Goal: Feedback & Contribution: Contribute content

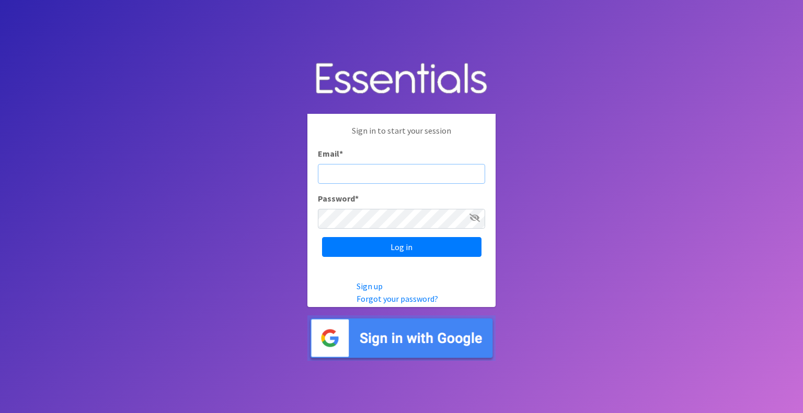
type input "mobile@miamidiaperbank.com"
click at [322, 237] on input "Log in" at bounding box center [401, 247] width 159 height 20
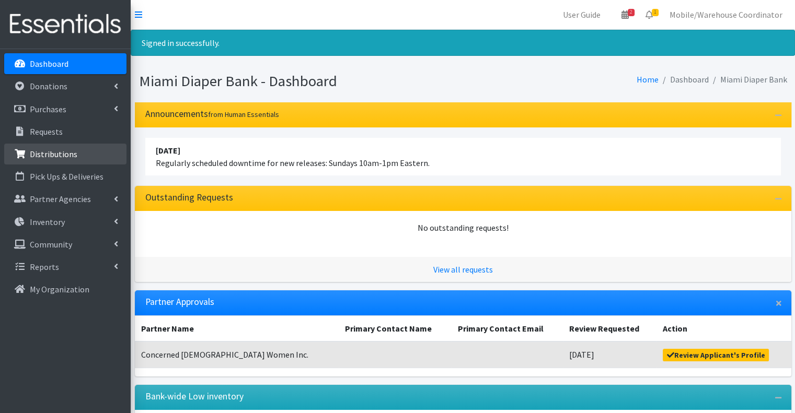
click at [55, 165] on li "Distributions" at bounding box center [65, 155] width 122 height 22
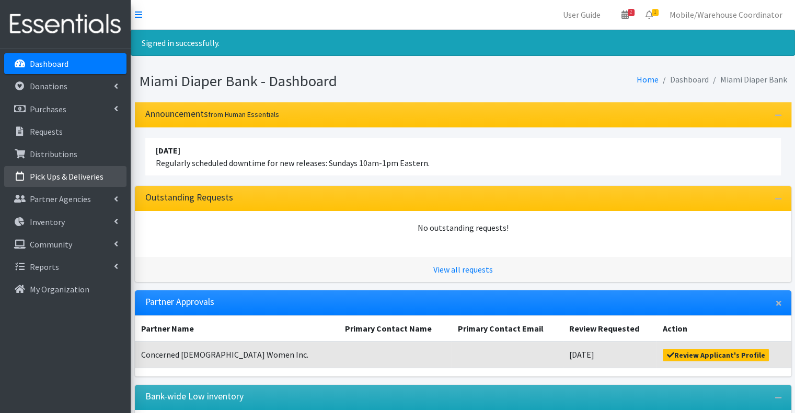
click at [54, 181] on p "Pick Ups & Deliveries" at bounding box center [67, 176] width 74 height 10
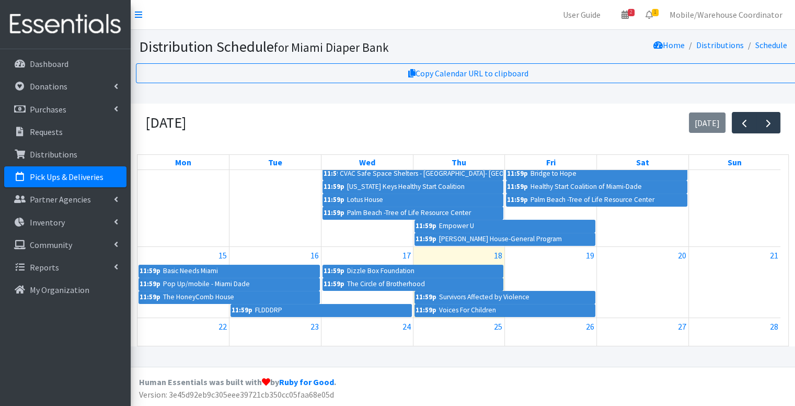
scroll to position [209, 0]
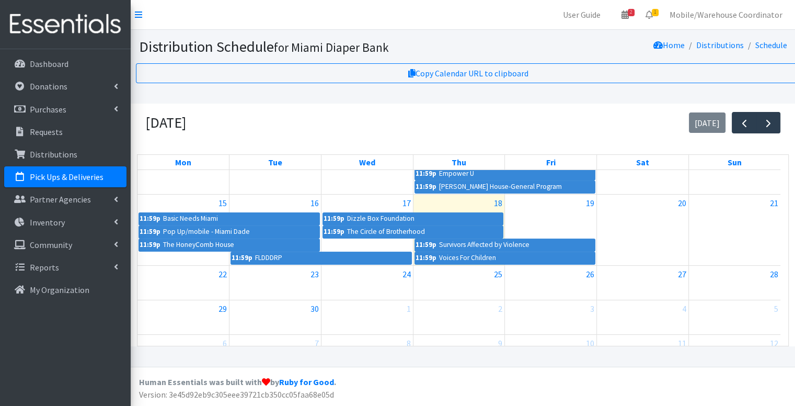
click at [461, 205] on div "18" at bounding box center [458, 202] width 91 height 17
click at [499, 205] on link "18" at bounding box center [498, 202] width 13 height 17
click at [462, 244] on link "11:59p Survivors Affected by Violence" at bounding box center [504, 244] width 181 height 13
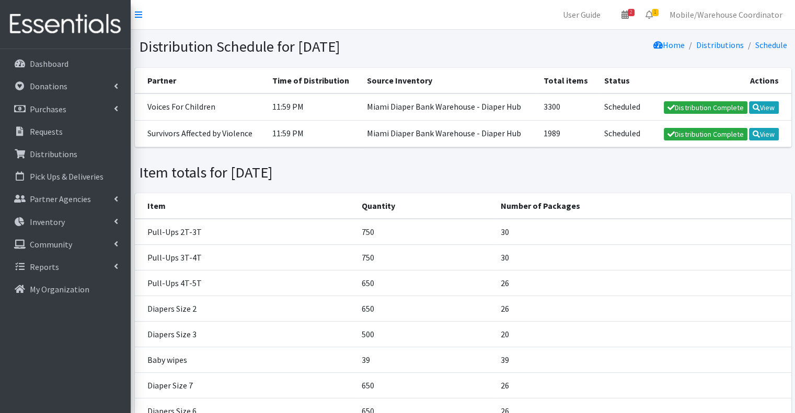
click at [262, 87] on th "Partner" at bounding box center [200, 81] width 131 height 26
click at [54, 212] on link "Inventory" at bounding box center [65, 222] width 122 height 21
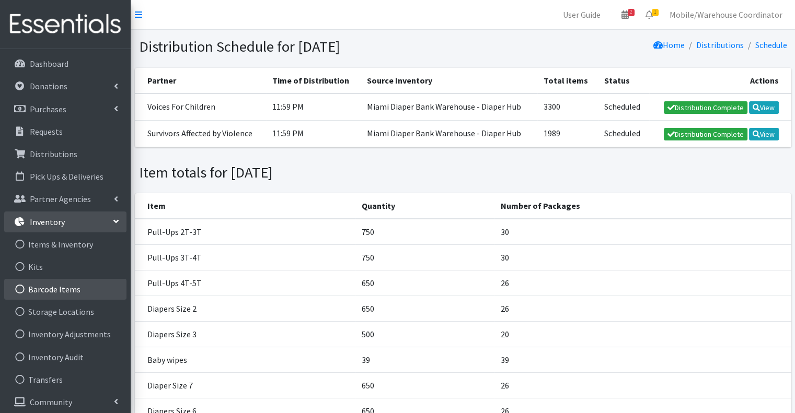
scroll to position [27, 0]
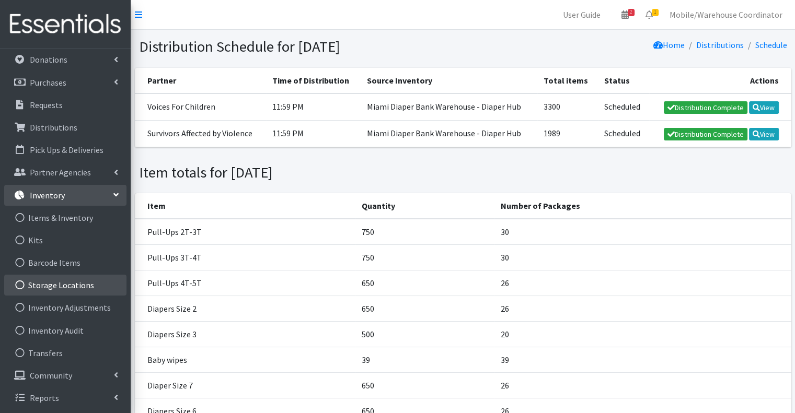
click at [59, 282] on link "Storage Locations" at bounding box center [65, 285] width 122 height 21
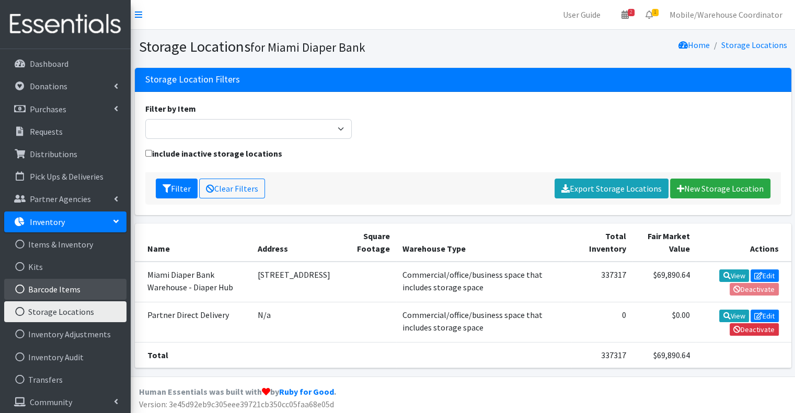
click at [52, 289] on link "Barcode Items" at bounding box center [65, 289] width 122 height 21
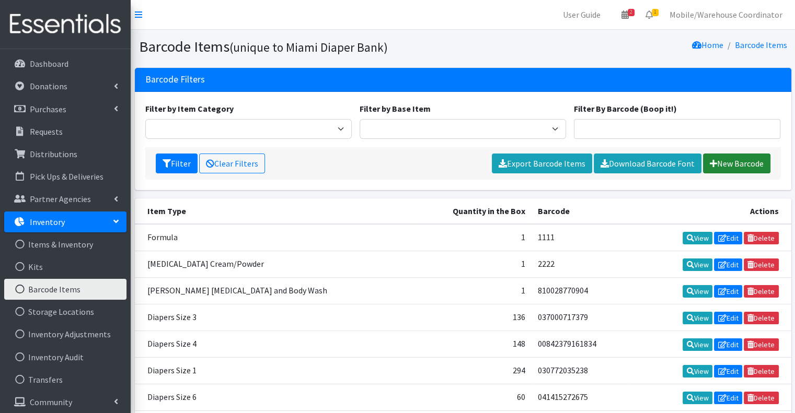
click at [756, 165] on link "New Barcode" at bounding box center [736, 164] width 67 height 20
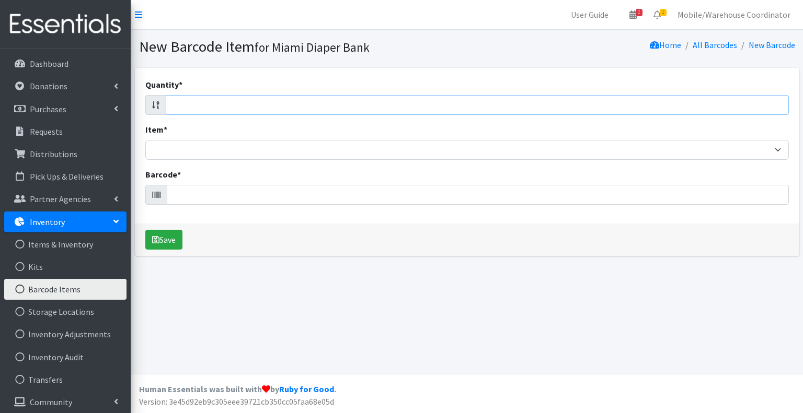
click at [216, 95] on input "Quantity *" at bounding box center [477, 105] width 623 height 20
type input "25"
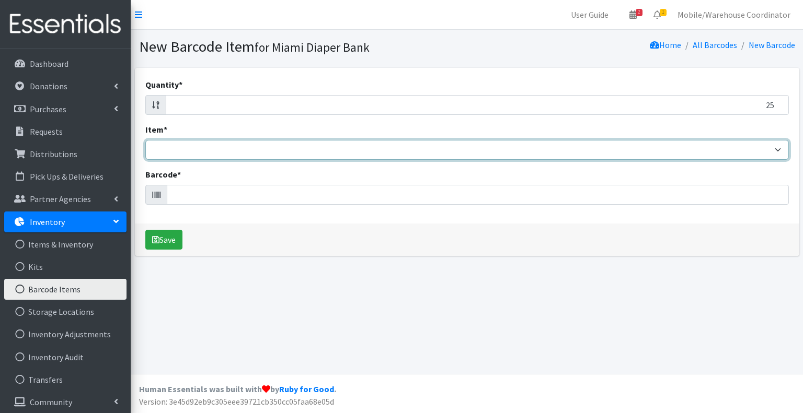
click at [205, 144] on select "Adult Briefs (Large/X-Large) Adult Briefs (Medium/Large) Adult Briefs (Small/Me…" at bounding box center [466, 150] width 643 height 20
select select "2648"
click at [145, 140] on select "Adult Briefs (Large/X-Large) Adult Briefs (Medium/Large) Adult Briefs (Small/Me…" at bounding box center [466, 150] width 643 height 20
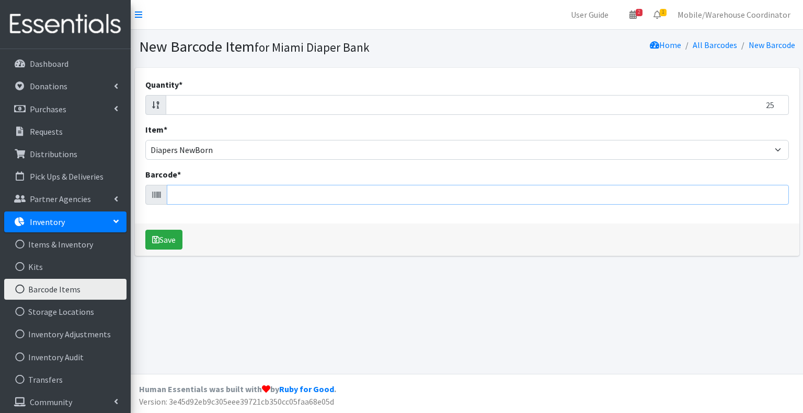
click at [183, 190] on input "Barcode *" at bounding box center [478, 195] width 622 height 20
type input "SIZE NB BUNDLE"
click at [145, 230] on button "Save" at bounding box center [163, 240] width 37 height 20
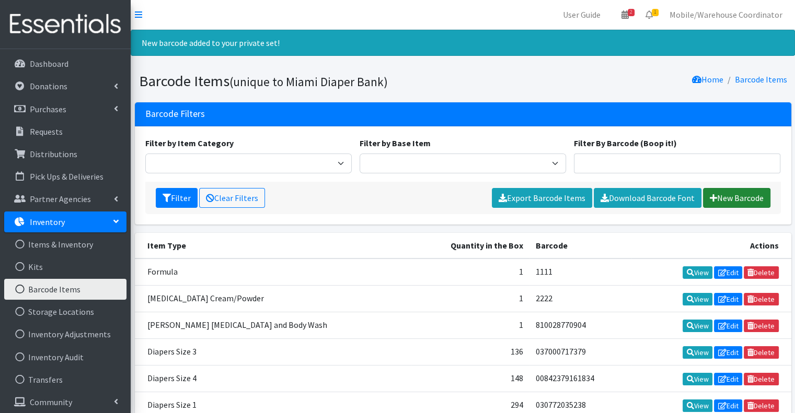
click at [733, 204] on link "New Barcode" at bounding box center [736, 198] width 67 height 20
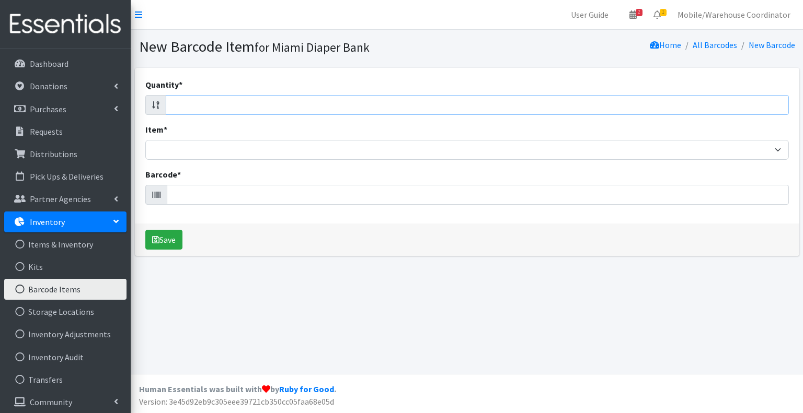
click at [212, 111] on input "Quantity *" at bounding box center [477, 105] width 623 height 20
click at [226, 103] on input "Quantity *" at bounding box center [477, 105] width 623 height 20
click at [213, 102] on input "Quantity *" at bounding box center [477, 105] width 623 height 20
type input "25"
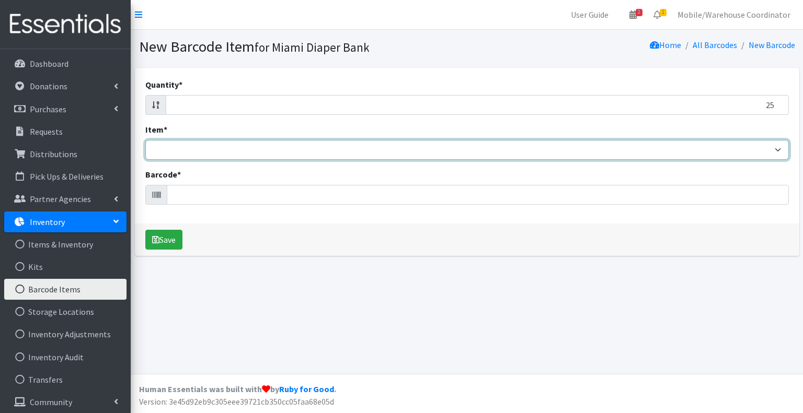
click at [183, 148] on select "Adult Briefs (Large/X-Large) Adult Briefs (Medium/Large) Adult Briefs (Small/Me…" at bounding box center [466, 150] width 643 height 20
select select "2665"
click at [145, 140] on select "Adult Briefs (Large/X-Large) Adult Briefs (Medium/Large) Adult Briefs (Small/Me…" at bounding box center [466, 150] width 643 height 20
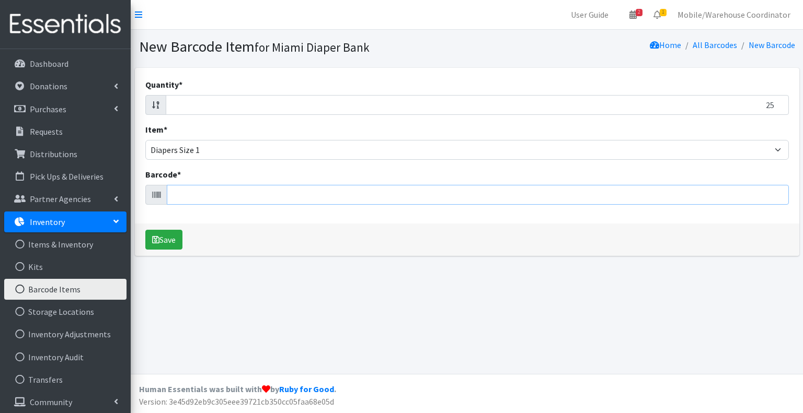
click at [207, 192] on input "Barcode *" at bounding box center [478, 195] width 622 height 20
type input "SIZE 1 BUNDLE"
click at [145, 230] on button "Save" at bounding box center [163, 240] width 37 height 20
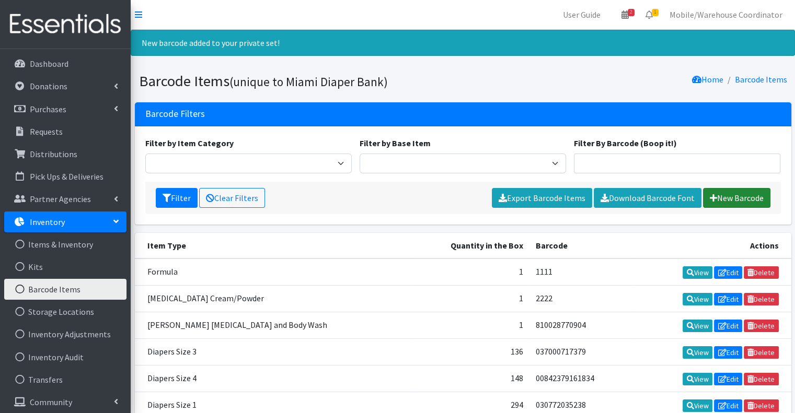
click at [734, 191] on link "New Barcode" at bounding box center [736, 198] width 67 height 20
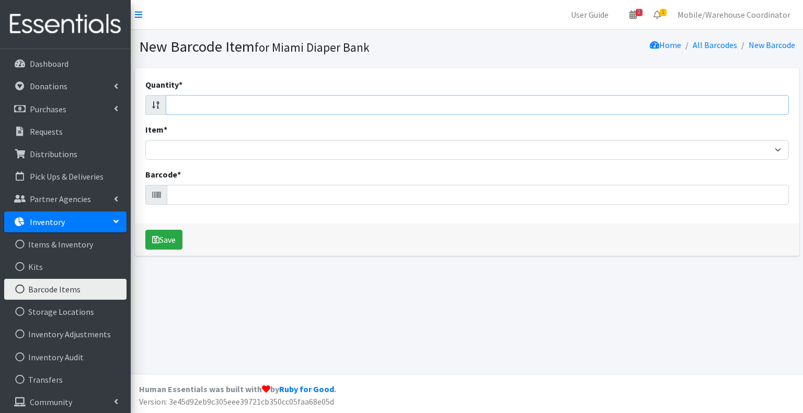
click at [189, 101] on input "Quantity *" at bounding box center [477, 105] width 623 height 20
type input "25"
click at [205, 163] on div "Quantity * 25 Item * Adult Briefs (Large/X-Large) Adult Briefs (Medium/Large) A…" at bounding box center [467, 146] width 664 height 156
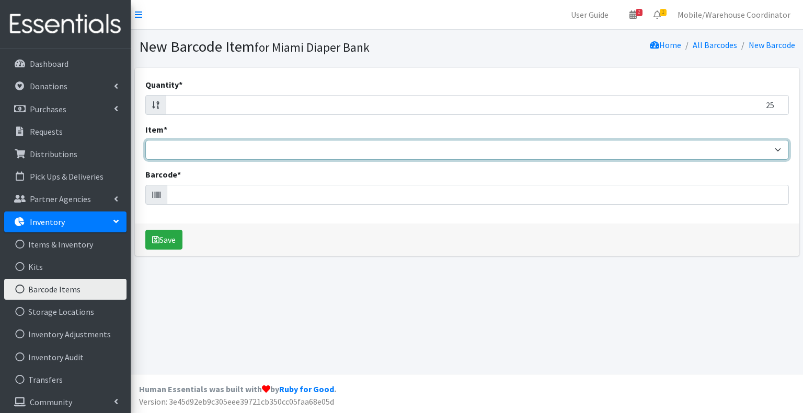
click at [203, 154] on select "Adult Briefs (Large/X-Large) Adult Briefs (Medium/Large) Adult Briefs (Small/Me…" at bounding box center [466, 150] width 643 height 20
select select "2668"
click at [145, 140] on select "Adult Briefs (Large/X-Large) Adult Briefs (Medium/Large) Adult Briefs (Small/Me…" at bounding box center [466, 150] width 643 height 20
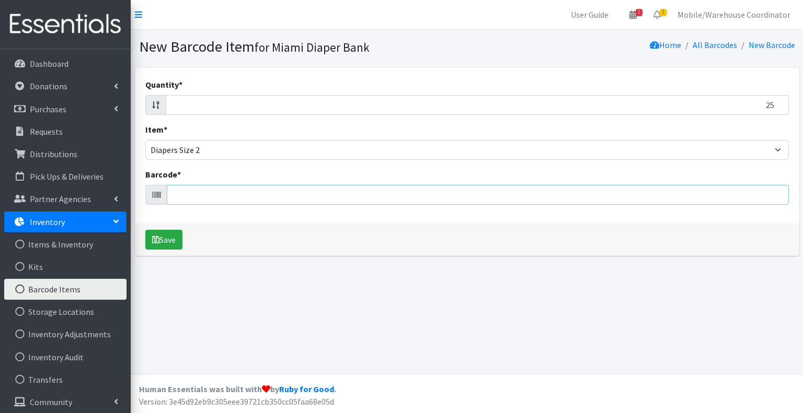
click at [200, 194] on input "Barcode *" at bounding box center [478, 195] width 622 height 20
type input "SIZE 2 BUNDLE"
click at [145, 230] on button "Save" at bounding box center [163, 240] width 37 height 20
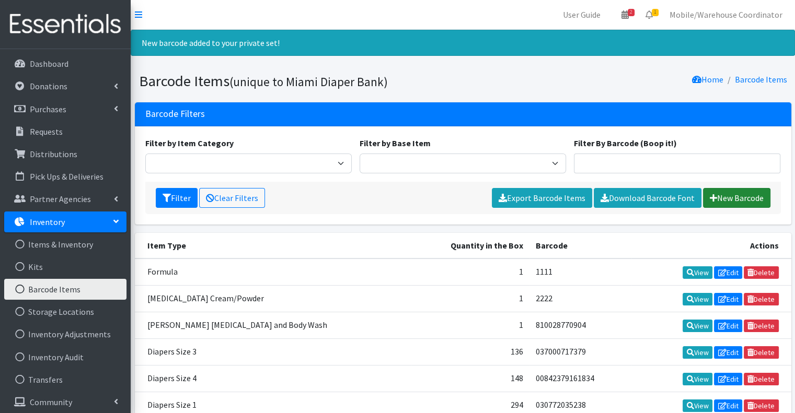
click at [744, 195] on link "New Barcode" at bounding box center [736, 198] width 67 height 20
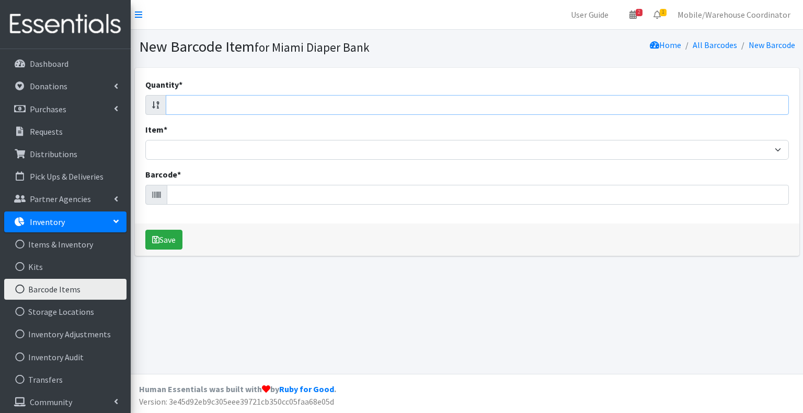
click at [198, 102] on input "Quantity *" at bounding box center [477, 105] width 623 height 20
type input "25"
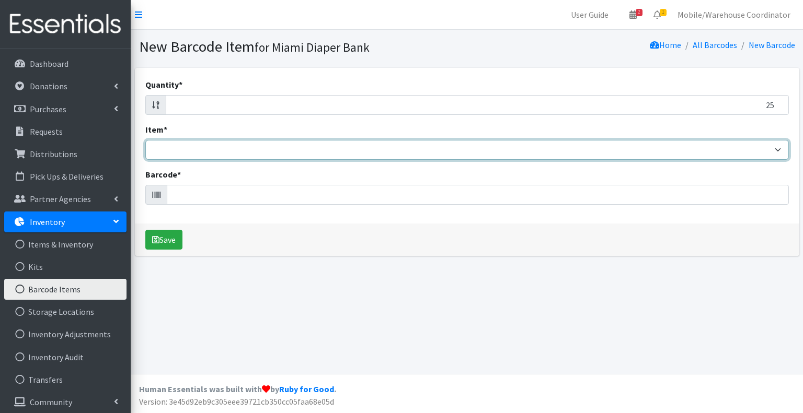
click at [216, 146] on select "Adult Briefs (Large/X-Large) Adult Briefs (Medium/Large) Adult Briefs (Small/Me…" at bounding box center [466, 150] width 643 height 20
click at [145, 140] on select "Adult Briefs (Large/X-Large) Adult Briefs (Medium/Large) Adult Briefs (Small/Me…" at bounding box center [466, 150] width 643 height 20
select select "2668"
click at [145, 140] on select "Adult Briefs (Large/X-Large) Adult Briefs (Medium/Large) Adult Briefs (Small/Me…" at bounding box center [466, 150] width 643 height 20
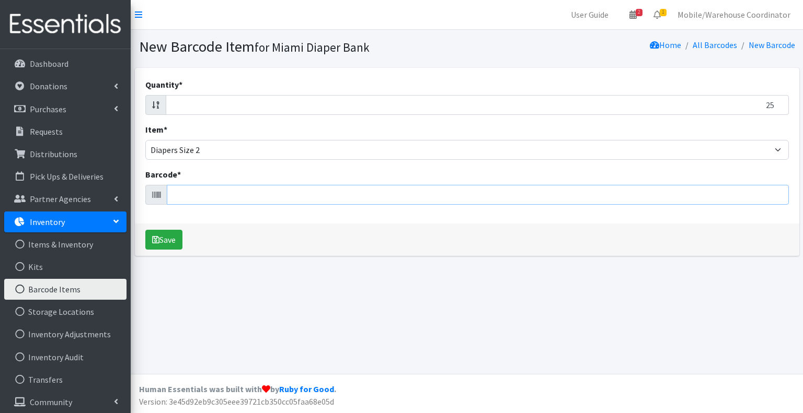
click at [188, 194] on input "Barcode *" at bounding box center [478, 195] width 622 height 20
type input "SIZE 2 BUNDLE"
click at [145, 230] on button "Save" at bounding box center [163, 240] width 37 height 20
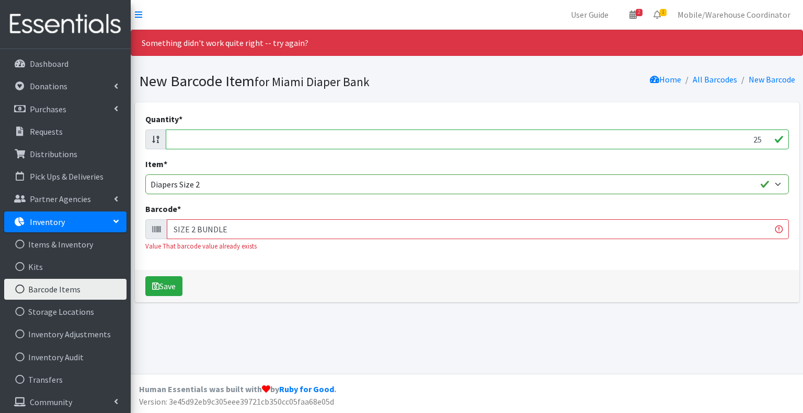
click at [240, 227] on input "SIZE 2 BUNDLE" at bounding box center [478, 230] width 622 height 20
click at [714, 81] on link "All Barcodes" at bounding box center [715, 79] width 44 height 10
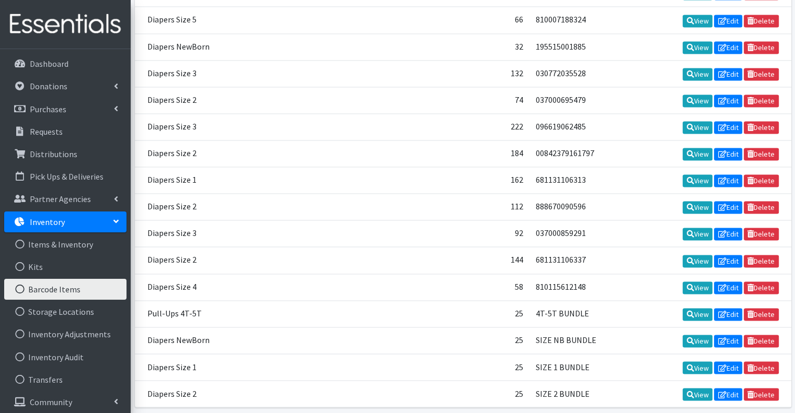
scroll to position [1646, 0]
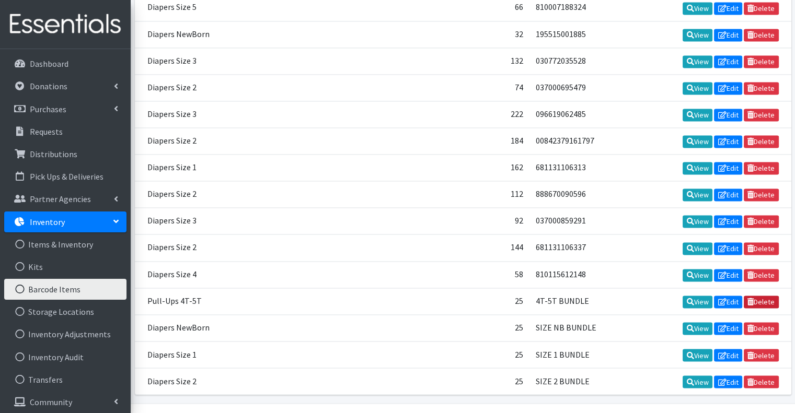
click at [770, 296] on link "Delete" at bounding box center [761, 302] width 35 height 13
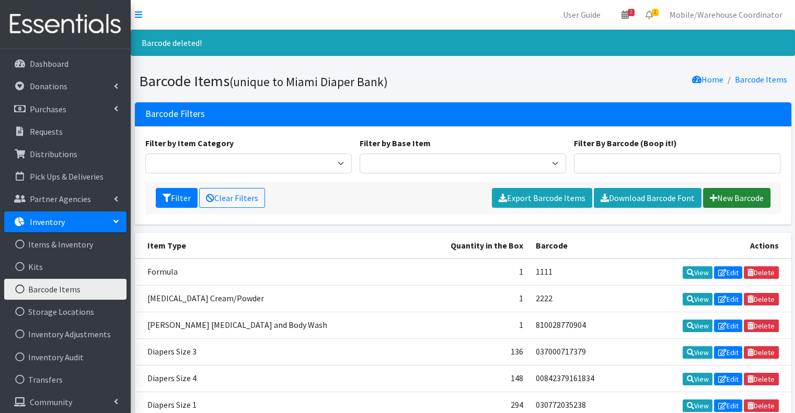
click at [745, 199] on link "New Barcode" at bounding box center [736, 198] width 67 height 20
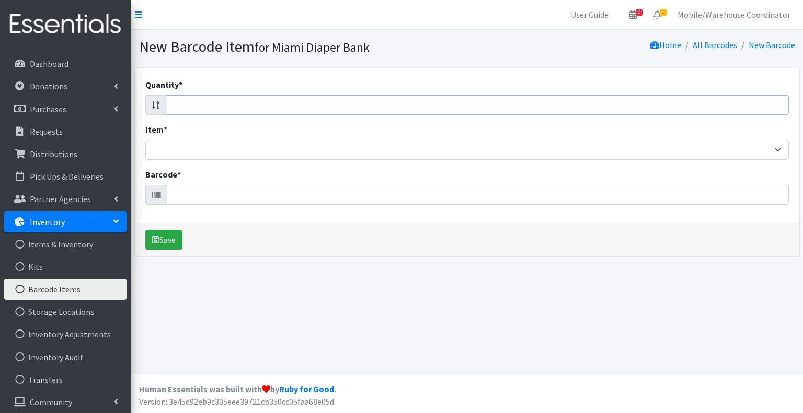
click at [274, 108] on input "Quantity *" at bounding box center [477, 105] width 623 height 20
type input "25"
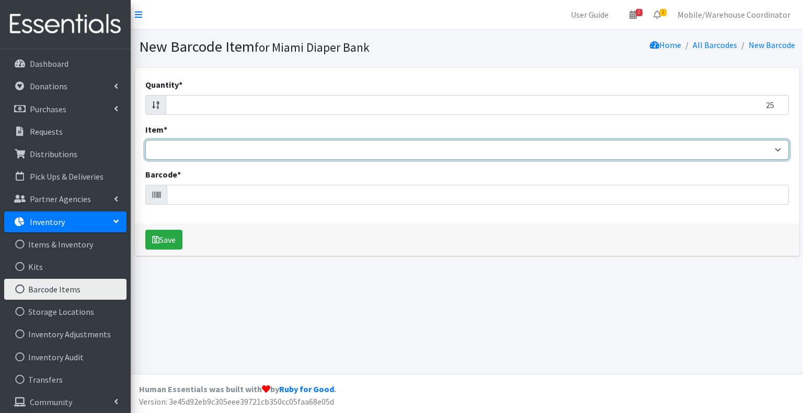
click at [226, 142] on select "Adult Briefs (Large/X-Large) Adult Briefs (Medium/Large) Adult Briefs (Small/Me…" at bounding box center [466, 150] width 643 height 20
click at [145, 140] on select "Adult Briefs (Large/X-Large) Adult Briefs (Medium/Large) Adult Briefs (Small/Me…" at bounding box center [466, 150] width 643 height 20
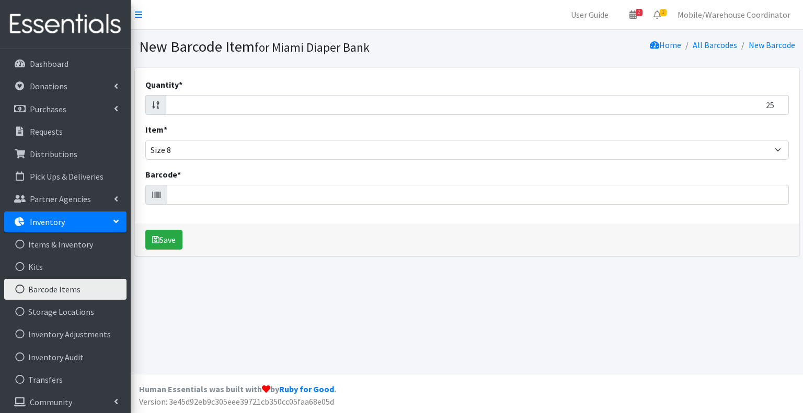
click at [391, 73] on div "Quantity * 25 Item * Adult Briefs (Large/X-Large) Adult Briefs (Medium/Large) A…" at bounding box center [467, 146] width 664 height 156
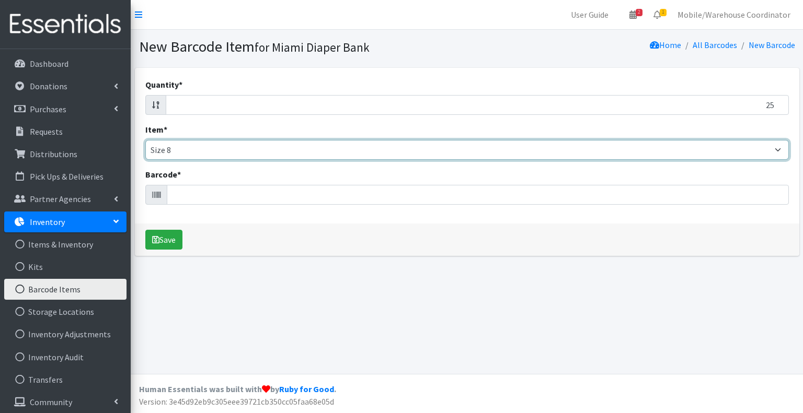
click at [266, 154] on select "Adult Briefs (Large/X-Large) Adult Briefs (Medium/Large) Adult Briefs (Small/Me…" at bounding box center [466, 150] width 643 height 20
select select "2655"
click at [145, 140] on select "Adult Briefs (Large/X-Large) Adult Briefs (Medium/Large) Adult Briefs (Small/Me…" at bounding box center [466, 150] width 643 height 20
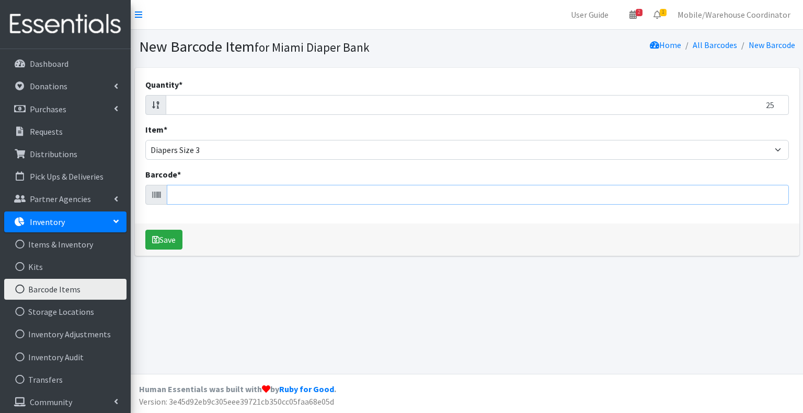
click at [198, 199] on input "Barcode *" at bounding box center [478, 195] width 622 height 20
type input "SIZE 3 BUNDLE"
click at [145, 230] on button "Save" at bounding box center [163, 240] width 37 height 20
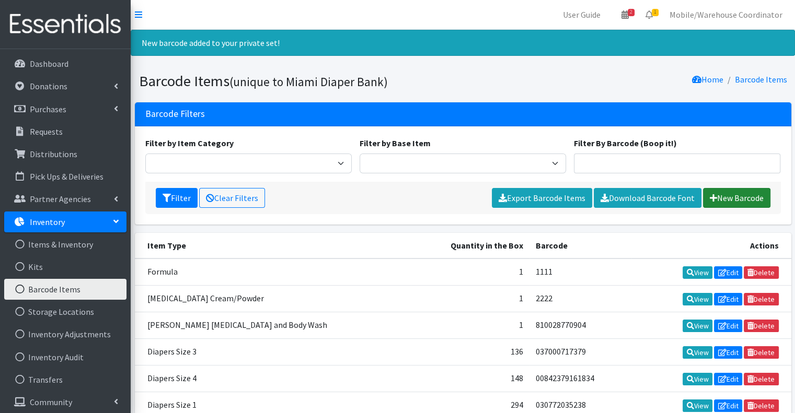
click at [732, 201] on link "New Barcode" at bounding box center [736, 198] width 67 height 20
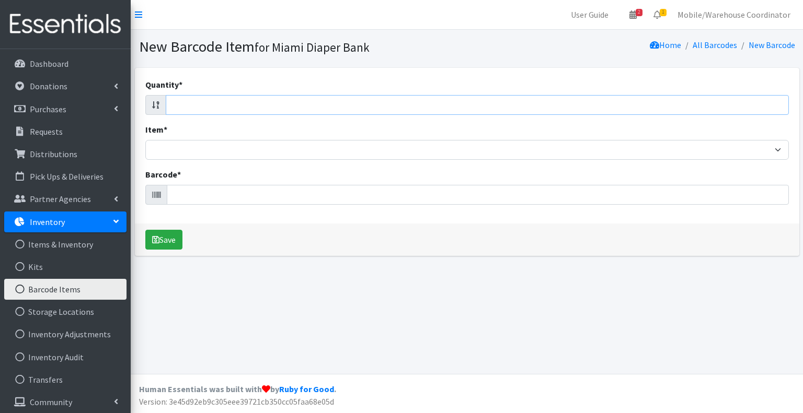
click at [202, 110] on input "Quantity *" at bounding box center [477, 105] width 623 height 20
type input "25"
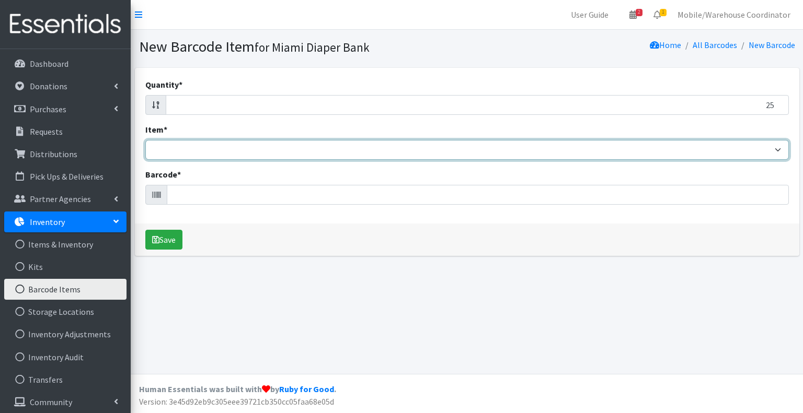
click at [192, 146] on select "Adult Briefs (Large/X-Large) Adult Briefs (Medium/Large) Adult Briefs (Small/Me…" at bounding box center [466, 150] width 643 height 20
click at [145, 140] on select "Adult Briefs (Large/X-Large) Adult Briefs (Medium/Large) Adult Briefs (Small/Me…" at bounding box center [466, 150] width 643 height 20
select select "2661"
click at [145, 140] on select "Adult Briefs (Large/X-Large) Adult Briefs (Medium/Large) Adult Briefs (Small/Me…" at bounding box center [466, 150] width 643 height 20
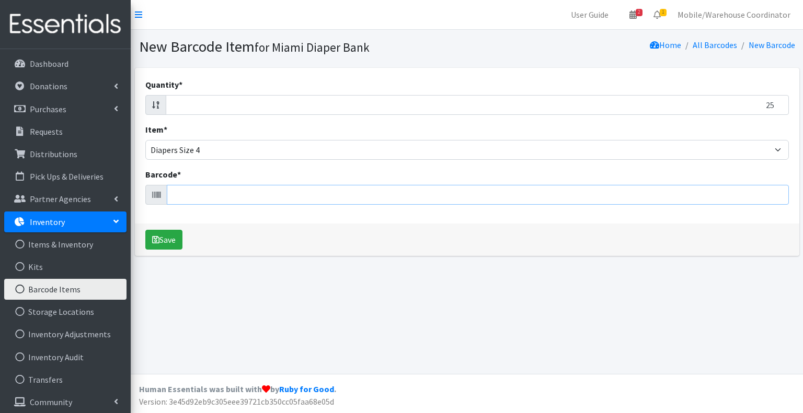
click at [188, 201] on input "Barcode *" at bounding box center [478, 195] width 622 height 20
type input "SIZE 4 BUNDLE"
click at [145, 230] on button "Save" at bounding box center [163, 240] width 37 height 20
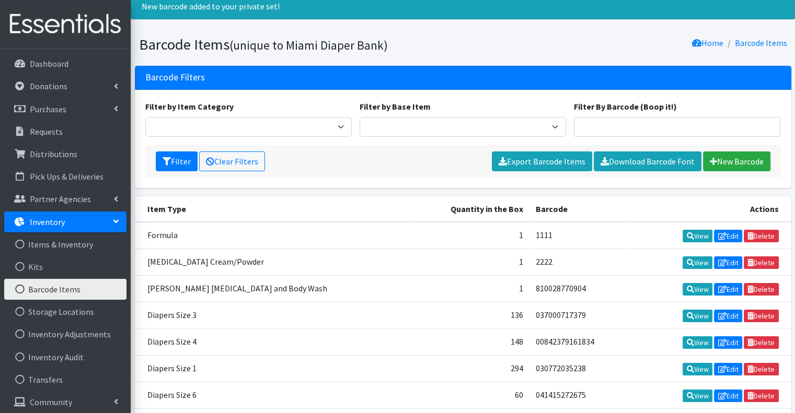
scroll to position [34, 0]
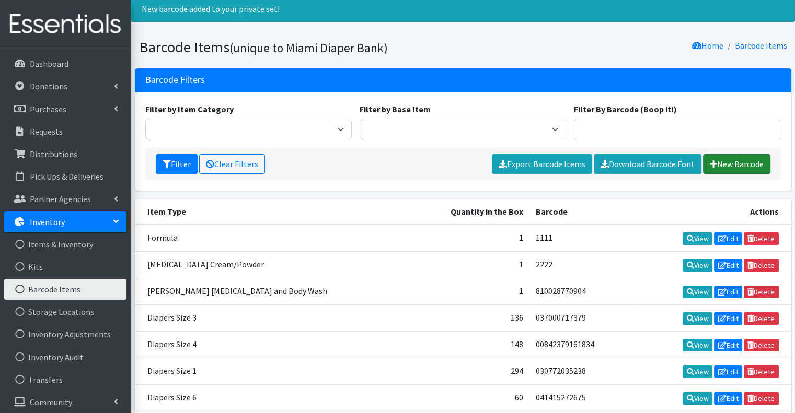
click at [713, 169] on link "New Barcode" at bounding box center [736, 164] width 67 height 20
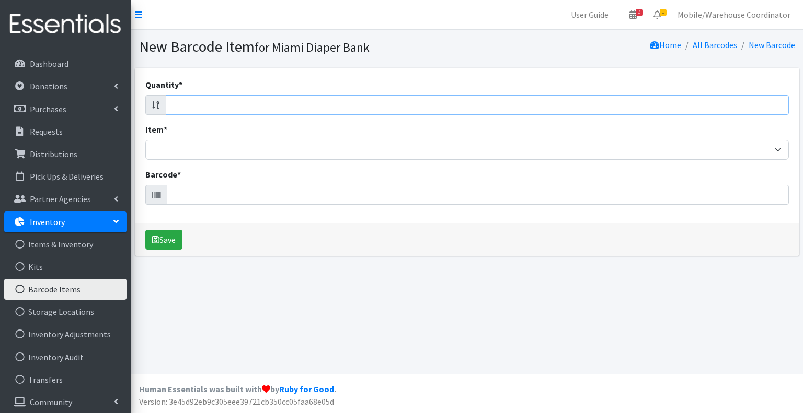
click at [205, 108] on input "Quantity *" at bounding box center [477, 105] width 623 height 20
type input "25"
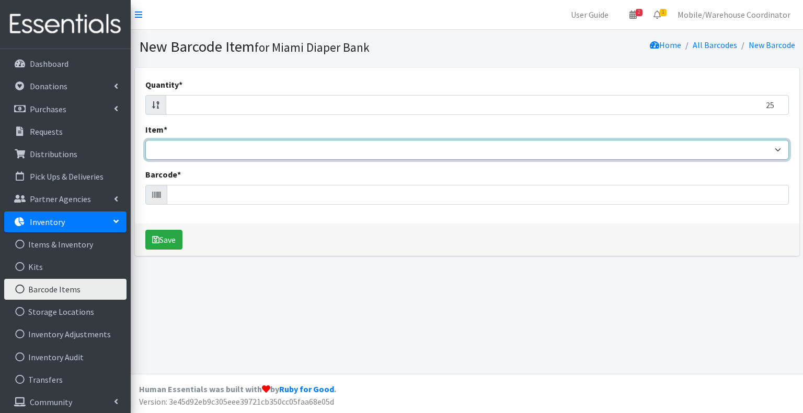
click at [178, 153] on select "Adult Briefs (Large/X-Large) Adult Briefs (Medium/Large) Adult Briefs (Small/Me…" at bounding box center [466, 150] width 643 height 20
select select "2652"
click at [145, 140] on select "Adult Briefs (Large/X-Large) Adult Briefs (Medium/Large) Adult Briefs (Small/Me…" at bounding box center [466, 150] width 643 height 20
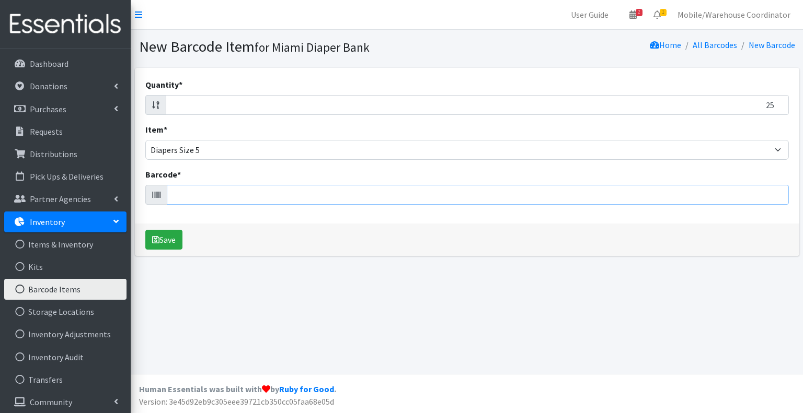
click at [194, 199] on input "Barcode *" at bounding box center [478, 195] width 622 height 20
type input "SIZE 5 BUNDLE"
click at [145, 230] on button "Save" at bounding box center [163, 240] width 37 height 20
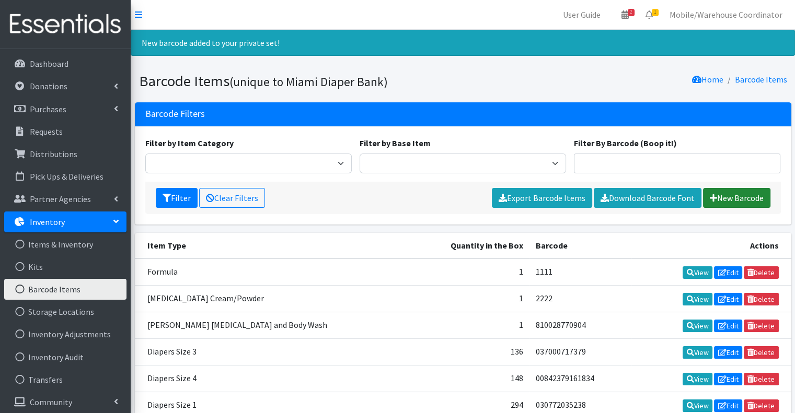
click at [723, 191] on link "New Barcode" at bounding box center [736, 198] width 67 height 20
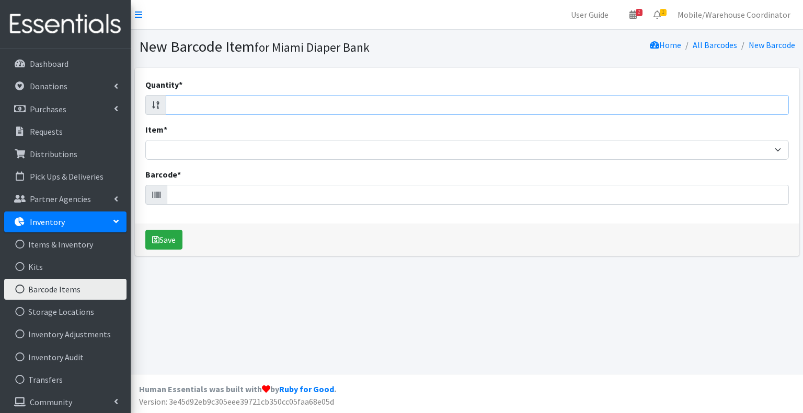
click at [247, 108] on input "Quantity *" at bounding box center [477, 105] width 623 height 20
type input "25"
click at [192, 164] on div "Quantity * 25 Item * Adult Briefs (Large/X-Large) Adult Briefs (Medium/Large) A…" at bounding box center [467, 146] width 664 height 156
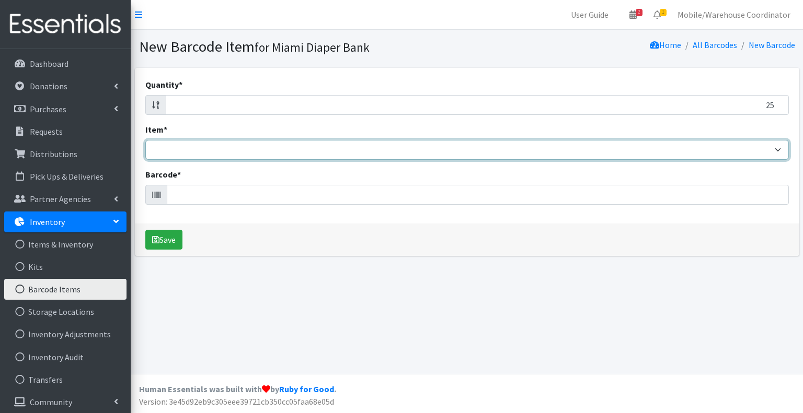
click at [190, 154] on select "Adult Briefs (Large/X-Large) Adult Briefs (Medium/Large) Adult Briefs (Small/Me…" at bounding box center [466, 150] width 643 height 20
select select "2674"
click at [145, 140] on select "Adult Briefs (Large/X-Large) Adult Briefs (Medium/Large) Adult Briefs (Small/Me…" at bounding box center [466, 150] width 643 height 20
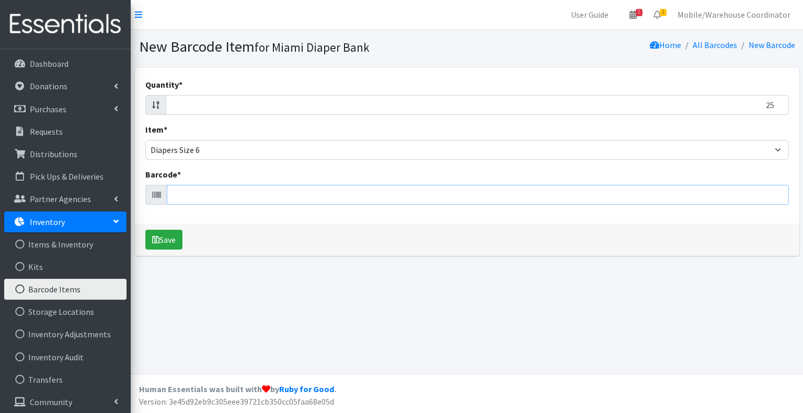
click at [214, 195] on input "Barcode *" at bounding box center [478, 195] width 622 height 20
type input "SIZE 6 BUNDLE"
click at [145, 230] on button "Save" at bounding box center [163, 240] width 37 height 20
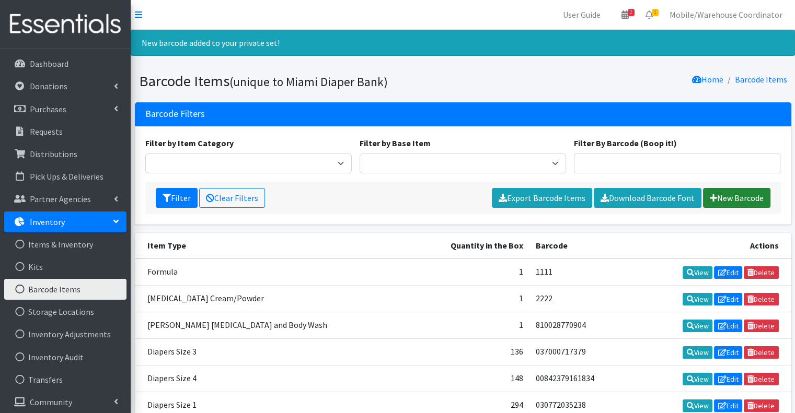
click at [705, 197] on link "New Barcode" at bounding box center [736, 198] width 67 height 20
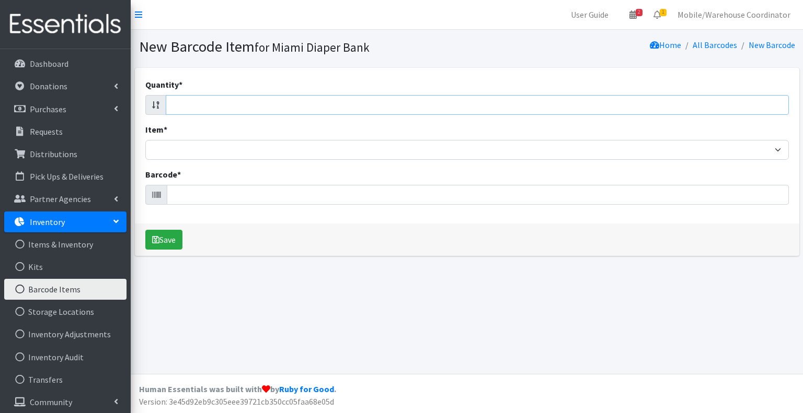
click at [207, 101] on input "Quantity *" at bounding box center [477, 105] width 623 height 20
type input "25"
click at [181, 162] on div "Quantity * 25 Item * Adult Briefs (Large/X-Large) Adult Briefs (Medium/Large) A…" at bounding box center [467, 146] width 664 height 156
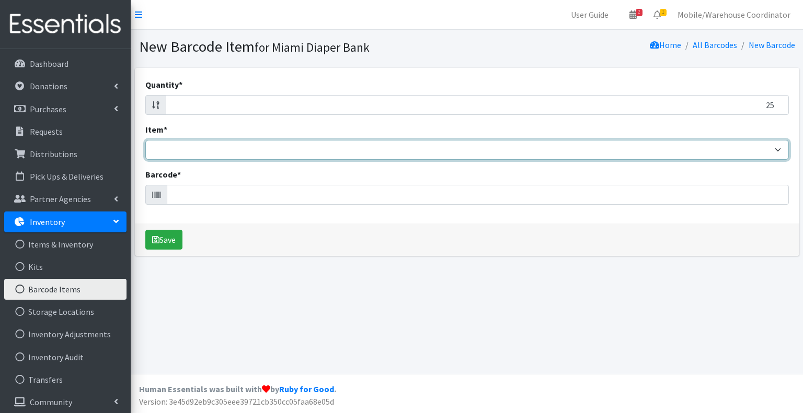
click at [191, 150] on select "Adult Briefs (Large/X-Large) Adult Briefs (Medium/Large) Adult Briefs (Small/Me…" at bounding box center [466, 150] width 643 height 20
select select "11465"
click at [145, 140] on select "Adult Briefs (Large/X-Large) Adult Briefs (Medium/Large) Adult Briefs (Small/Me…" at bounding box center [466, 150] width 643 height 20
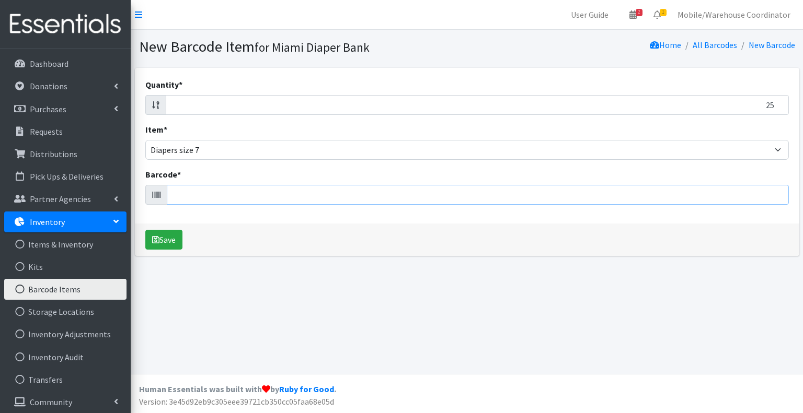
click at [188, 187] on input "Barcode *" at bounding box center [478, 195] width 622 height 20
type input "SIZE 7 BUNDLE"
click at [145, 230] on button "Save" at bounding box center [163, 240] width 37 height 20
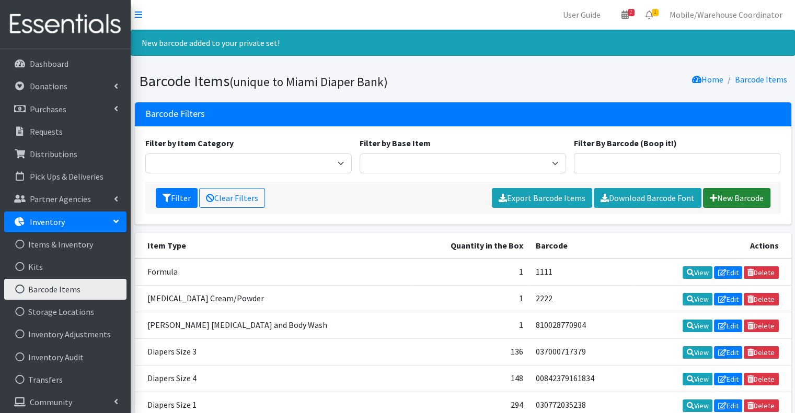
click at [730, 194] on link "New Barcode" at bounding box center [736, 198] width 67 height 20
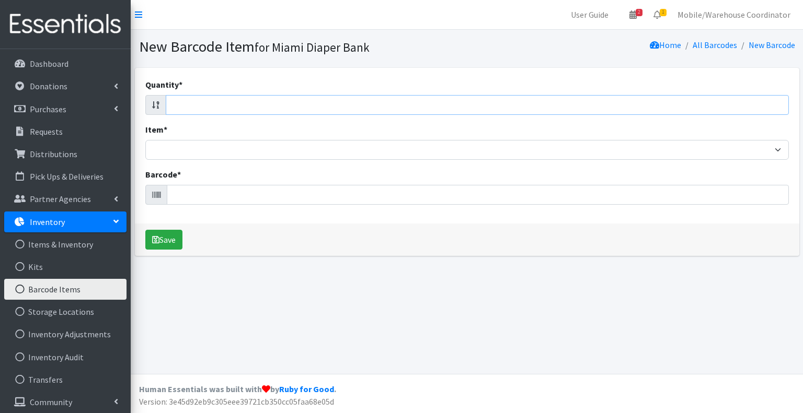
click at [185, 102] on input "Quantity *" at bounding box center [477, 105] width 623 height 20
type input "25"
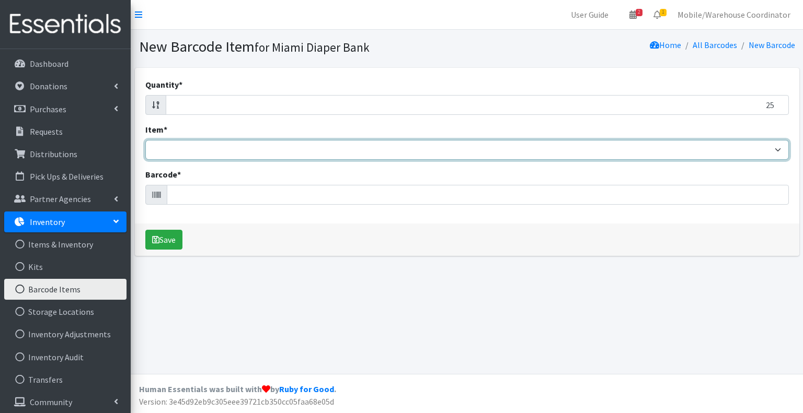
click at [196, 149] on select "Adult Briefs (Large/X-Large) Adult Briefs (Medium/Large) Adult Briefs (Small/Me…" at bounding box center [466, 150] width 643 height 20
click at [211, 149] on select "Adult Briefs (Large/X-Large) Adult Briefs (Medium/Large) Adult Briefs (Small/Me…" at bounding box center [466, 150] width 643 height 20
select select "15229"
click at [145, 140] on select "Adult Briefs (Large/X-Large) Adult Briefs (Medium/Large) Adult Briefs (Small/Me…" at bounding box center [466, 150] width 643 height 20
click at [215, 144] on select "Adult Briefs (Large/X-Large) Adult Briefs (Medium/Large) Adult Briefs (Small/Me…" at bounding box center [466, 150] width 643 height 20
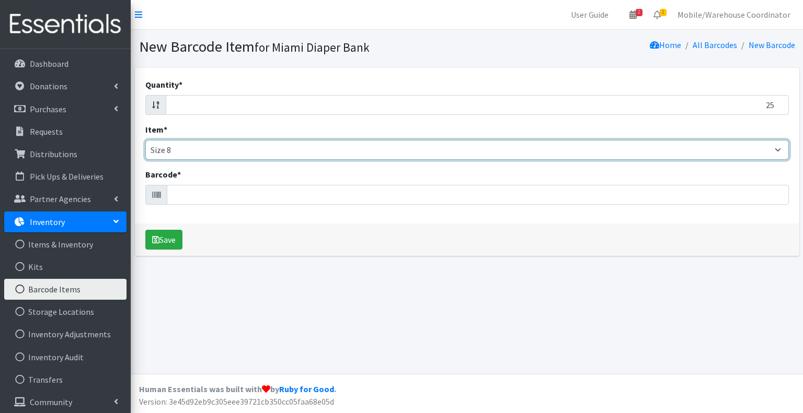
click at [145, 140] on select "Adult Briefs (Large/X-Large) Adult Briefs (Medium/Large) Adult Briefs (Small/Me…" at bounding box center [466, 150] width 643 height 20
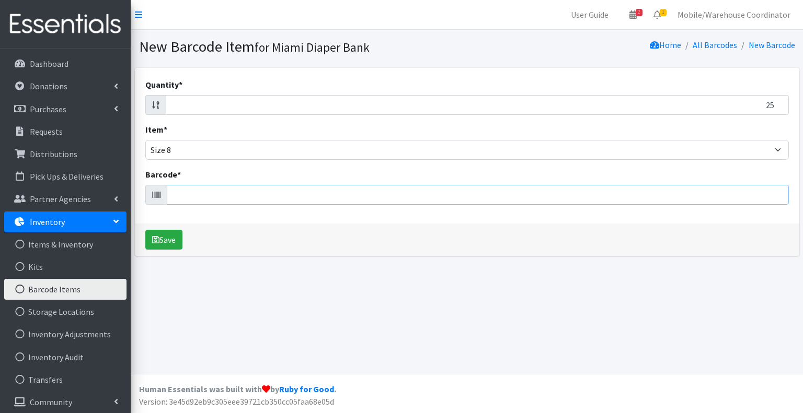
click at [191, 192] on input "Barcode *" at bounding box center [478, 195] width 622 height 20
type input "SIZE 8 BUNDLE"
click at [145, 230] on button "Save" at bounding box center [163, 240] width 37 height 20
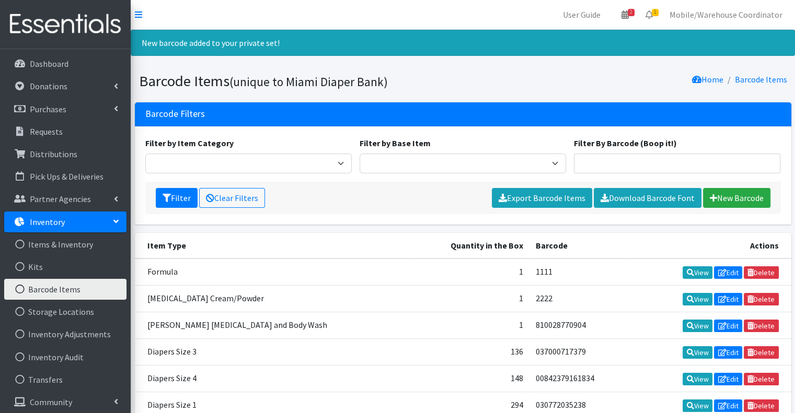
click at [362, 123] on div "Barcode Filters" at bounding box center [463, 114] width 656 height 24
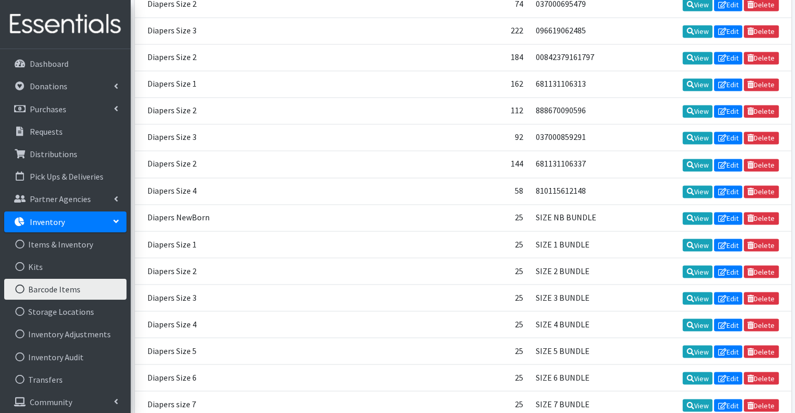
scroll to position [1812, 0]
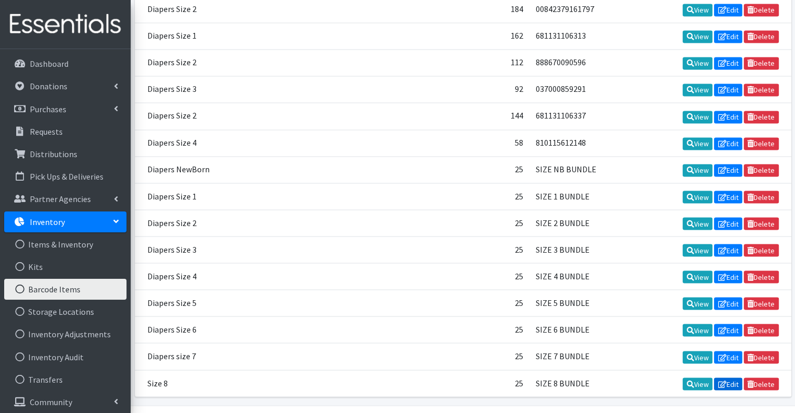
click at [721, 380] on icon at bounding box center [722, 383] width 8 height 7
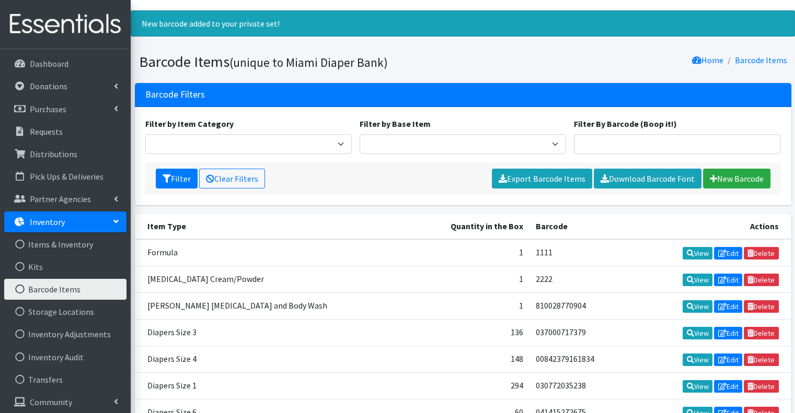
scroll to position [0, 0]
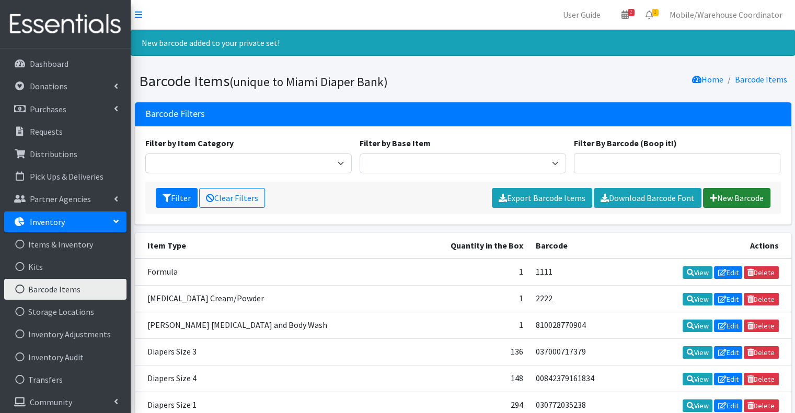
click at [723, 198] on link "New Barcode" at bounding box center [736, 198] width 67 height 20
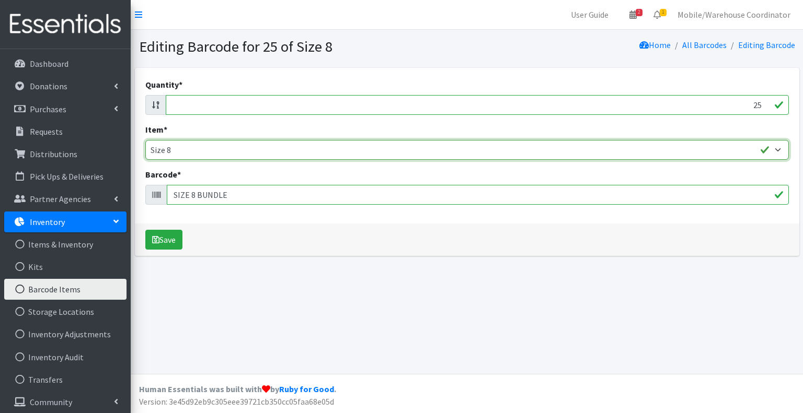
click at [218, 143] on select "Adult Briefs (Large/X-Large) Adult Briefs (Medium/Large) Adult Briefs (Small/Me…" at bounding box center [466, 150] width 643 height 20
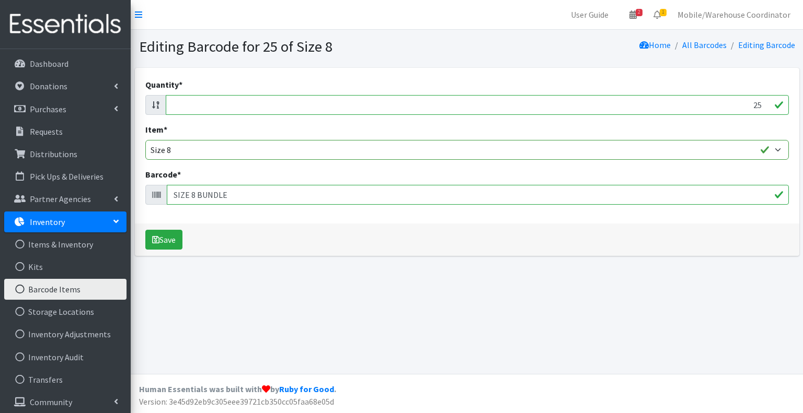
click at [228, 93] on div "Quantity * 25" at bounding box center [466, 96] width 643 height 37
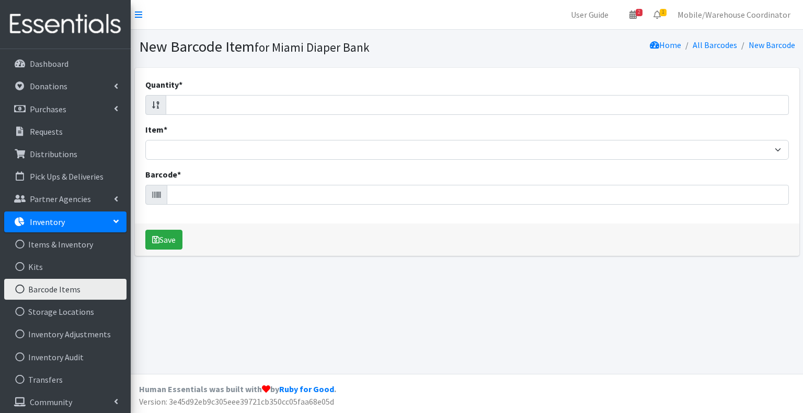
click at [237, 114] on div "Quantity * Item * Adult Briefs (Large/X-Large) Adult Briefs (Medium/Large) Adul…" at bounding box center [467, 146] width 664 height 156
click at [232, 98] on input "Quantity *" at bounding box center [477, 105] width 623 height 20
click at [232, 99] on input "Quantity *" at bounding box center [477, 105] width 623 height 20
type input "25"
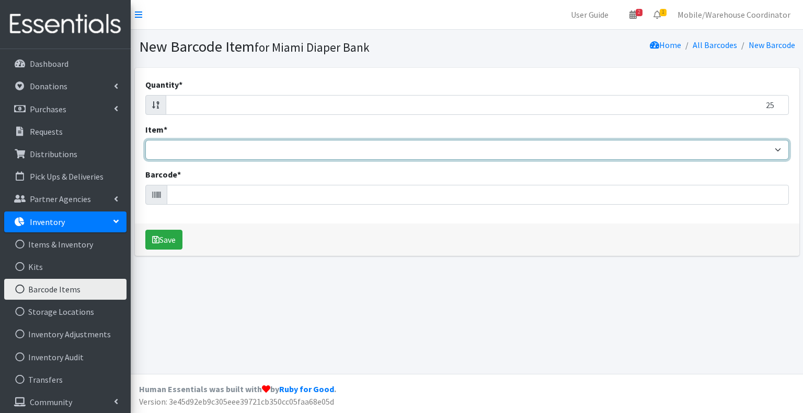
click at [216, 150] on select "Adult Briefs (Large/X-Large) Adult Briefs (Medium/Large) Adult Briefs (Small/Me…" at bounding box center [466, 150] width 643 height 20
select select "2644"
click at [145, 140] on select "Adult Briefs (Large/X-Large) Adult Briefs (Medium/Large) Adult Briefs (Small/Me…" at bounding box center [466, 150] width 643 height 20
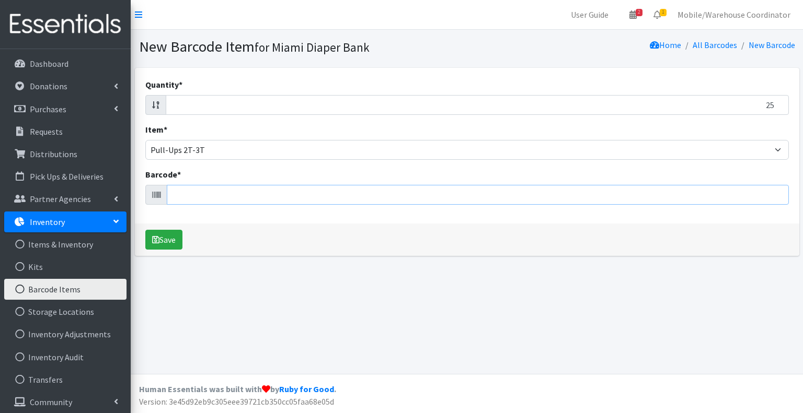
click at [200, 192] on input "Barcode *" at bounding box center [478, 195] width 622 height 20
type input "2T-3T BUNDLE"
click at [145, 230] on button "Save" at bounding box center [163, 240] width 37 height 20
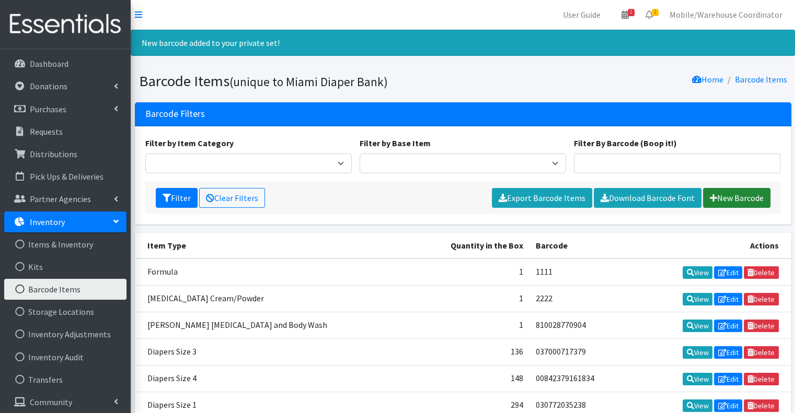
click at [727, 196] on link "New Barcode" at bounding box center [736, 198] width 67 height 20
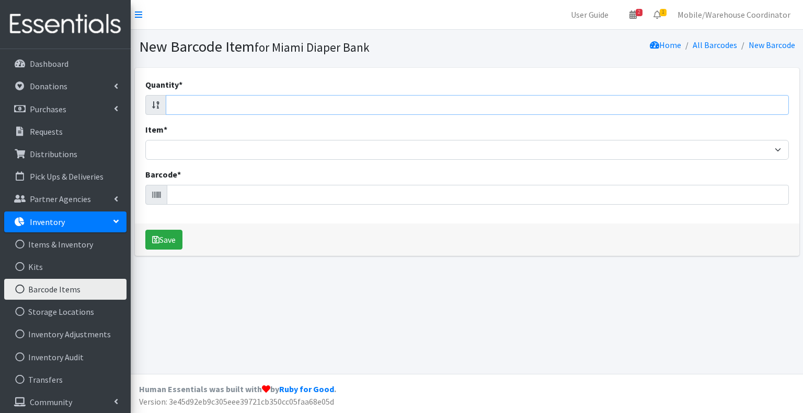
click at [266, 104] on input "Quantity *" at bounding box center [477, 105] width 623 height 20
type input "25"
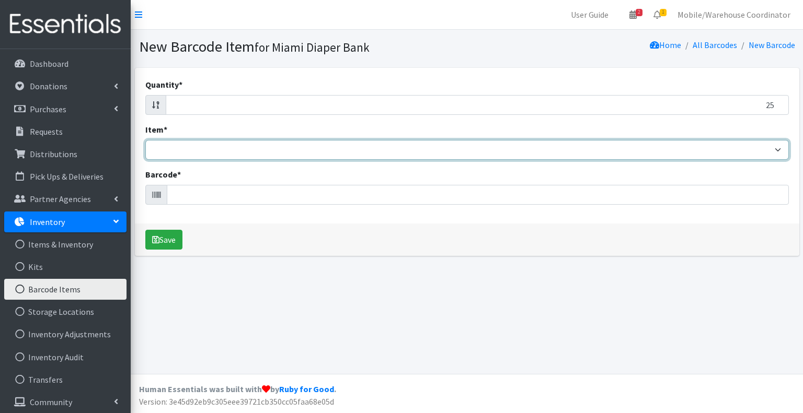
click at [260, 144] on select "Adult Briefs (Large/X-Large) Adult Briefs (Medium/Large) Adult Briefs (Small/Me…" at bounding box center [466, 150] width 643 height 20
select select "2679"
click at [145, 140] on select "Adult Briefs (Large/X-Large) Adult Briefs (Medium/Large) Adult Briefs (Small/Me…" at bounding box center [466, 150] width 643 height 20
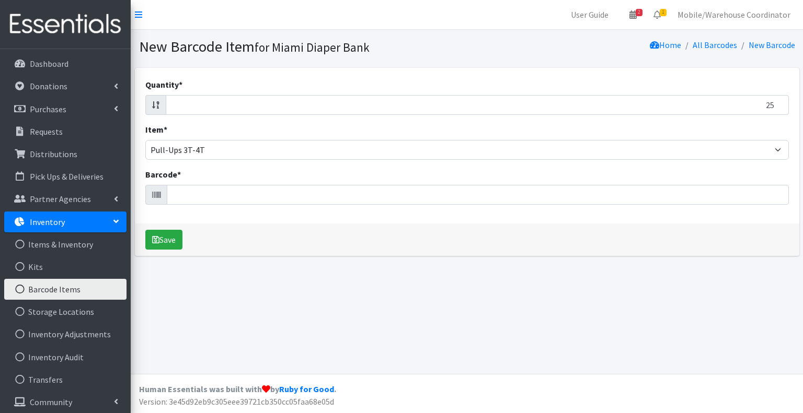
click at [251, 131] on div "Item * Adult Briefs (Large/X-Large) Adult Briefs (Medium/Large) Adult Briefs (S…" at bounding box center [466, 141] width 643 height 37
click at [215, 204] on input "Barcode *" at bounding box center [478, 195] width 622 height 20
type input "3T-4T BUNDLE"
click at [145, 230] on button "Save" at bounding box center [163, 240] width 37 height 20
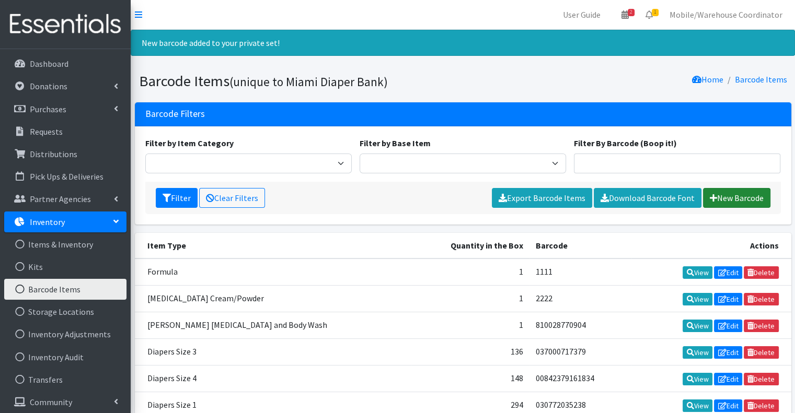
click at [747, 201] on link "New Barcode" at bounding box center [736, 198] width 67 height 20
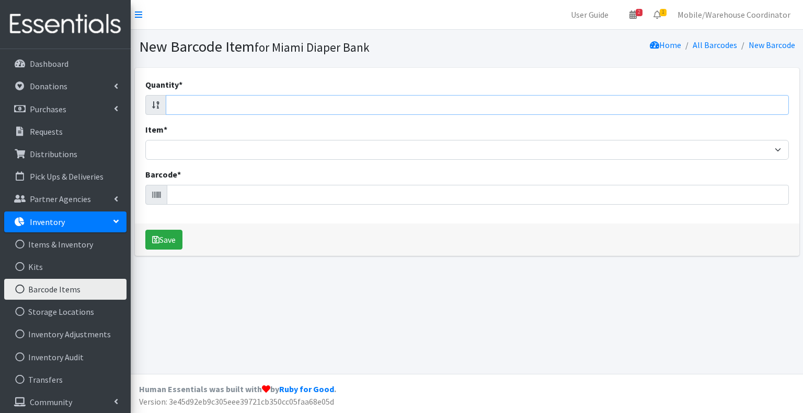
click at [286, 105] on input "Quantity *" at bounding box center [477, 105] width 623 height 20
type input "25"
click at [225, 133] on div "Item * Adult Briefs (Large/X-Large) Adult Briefs (Medium/Large) Adult Briefs (S…" at bounding box center [466, 141] width 643 height 37
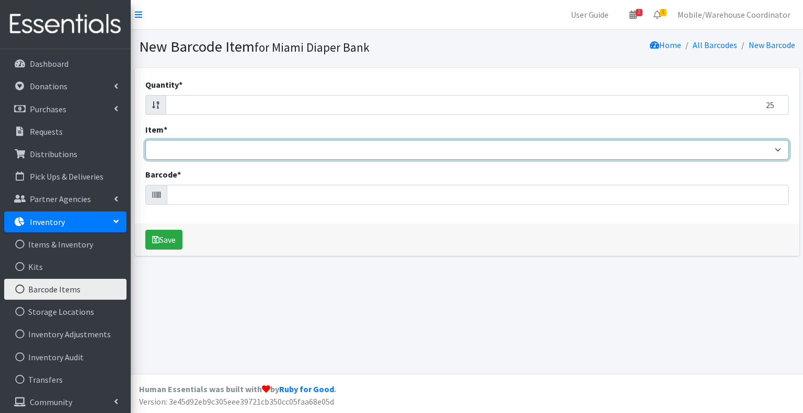
click at [224, 146] on select "Adult Briefs (Large/X-Large) Adult Briefs (Medium/Large) Adult Briefs (Small/Me…" at bounding box center [466, 150] width 643 height 20
select select "2680"
click at [145, 140] on select "Adult Briefs (Large/X-Large) Adult Briefs (Medium/Large) Adult Briefs (Small/Me…" at bounding box center [466, 150] width 643 height 20
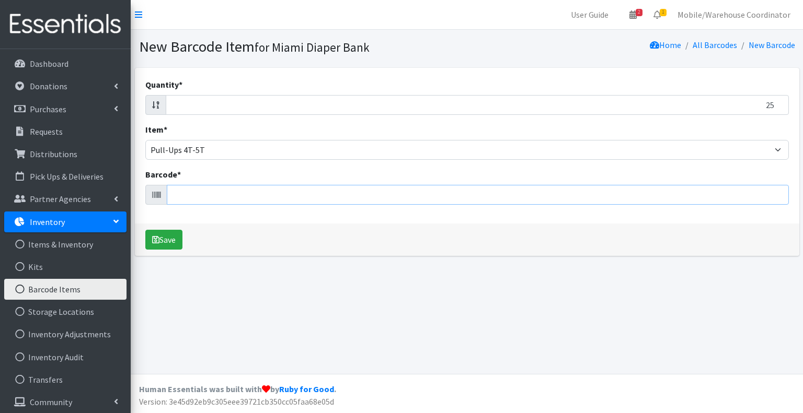
click at [223, 198] on input "Barcode *" at bounding box center [478, 195] width 622 height 20
type input "4T-5T BUNDLE"
click at [145, 230] on button "Save" at bounding box center [163, 240] width 37 height 20
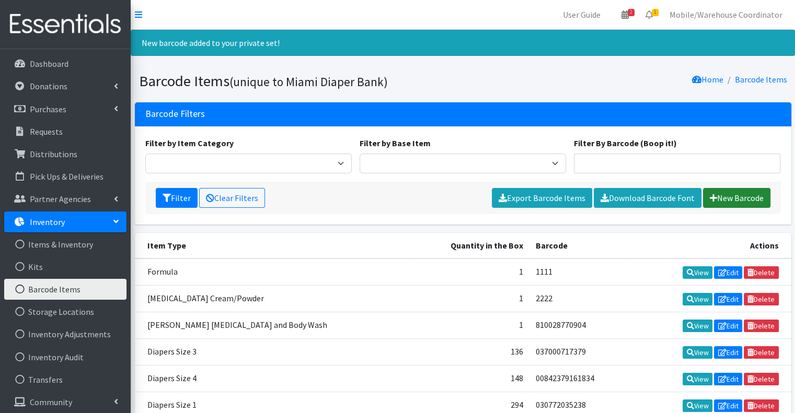
click at [729, 200] on link "New Barcode" at bounding box center [736, 198] width 67 height 20
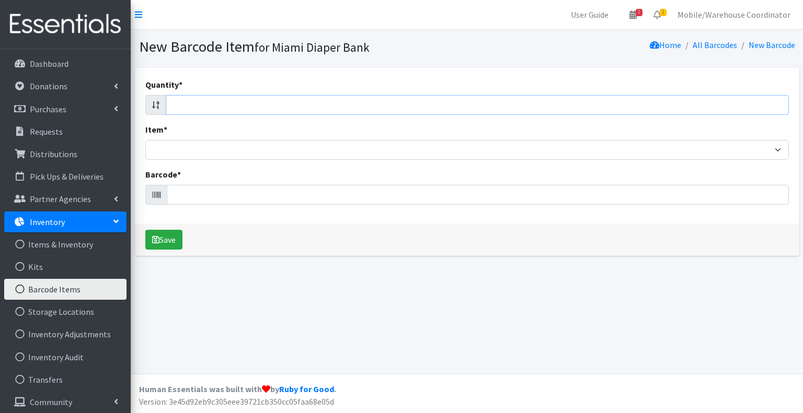
click at [318, 96] on input "Quantity *" at bounding box center [477, 105] width 623 height 20
type input "25"
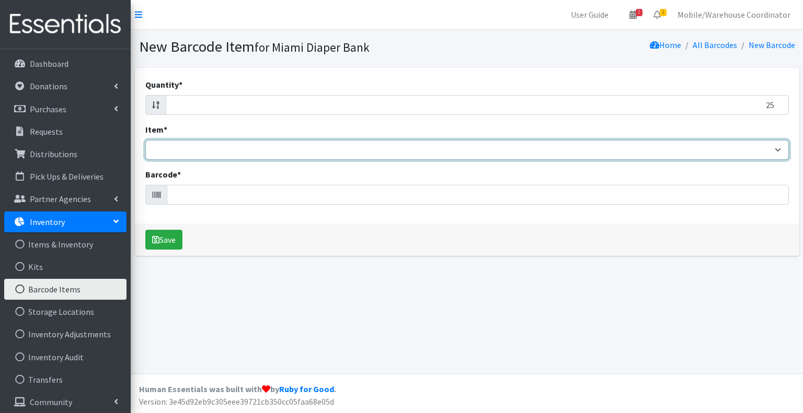
click at [303, 152] on select "Adult Briefs (Large/X-Large) Adult Briefs (Medium/Large) Adult Briefs (Small/Me…" at bounding box center [466, 150] width 643 height 20
click at [238, 146] on select "Adult Briefs (Large/X-Large) Adult Briefs (Medium/Large) Adult Briefs (Small/Me…" at bounding box center [466, 150] width 643 height 20
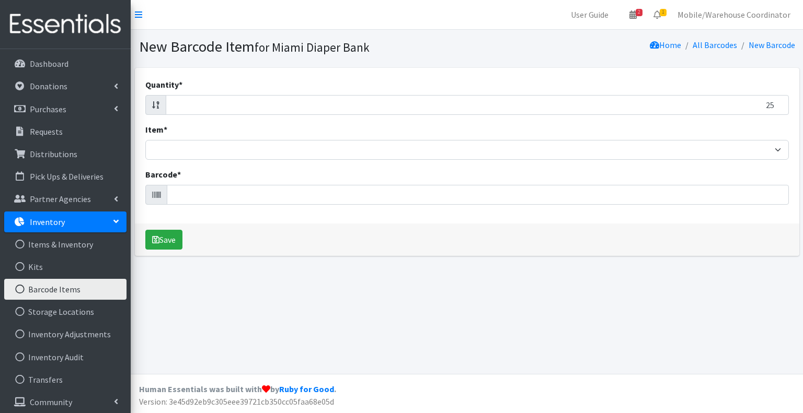
click at [373, 121] on div "Quantity * 25 Item * Adult Briefs (Large/X-Large) Adult Briefs (Medium/Large) A…" at bounding box center [467, 146] width 664 height 156
click at [675, 165] on div "Quantity * 25 Item * Adult Briefs (Large/X-Large) Adult Briefs (Medium/Large) A…" at bounding box center [467, 146] width 664 height 156
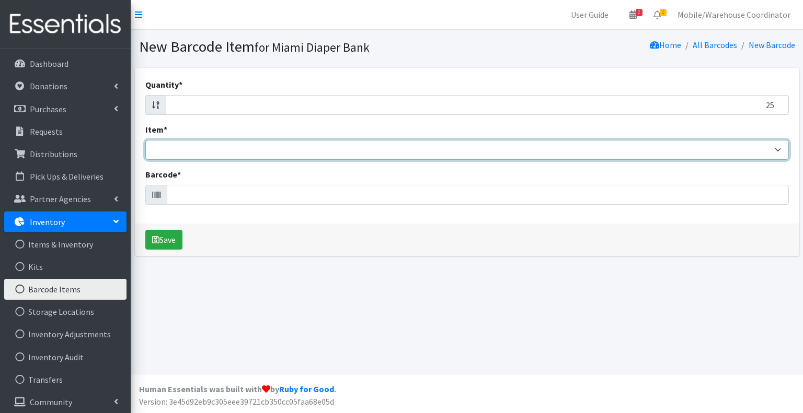
click at [636, 155] on select "Adult Briefs (Large/X-Large) Adult Briefs (Medium/Large) Adult Briefs (Small/Me…" at bounding box center [466, 150] width 643 height 20
select select "15228"
click at [145, 140] on select "Adult Briefs (Large/X-Large) Adult Briefs (Medium/Large) Adult Briefs (Small/Me…" at bounding box center [466, 150] width 643 height 20
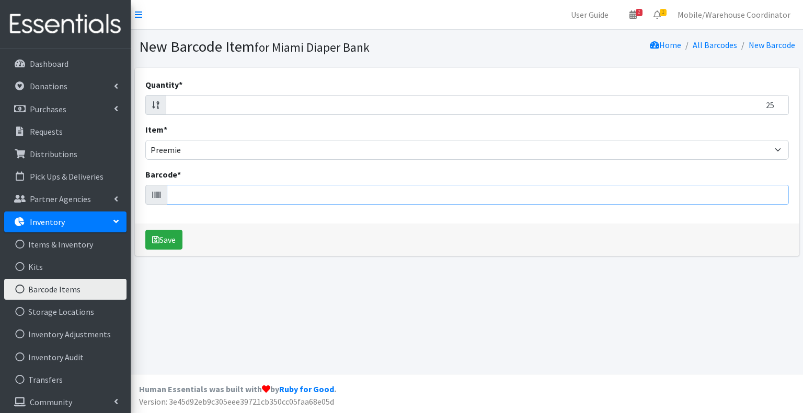
click at [191, 195] on input "Barcode *" at bounding box center [478, 195] width 622 height 20
type input "PREEMIE BUNDLE"
click at [145, 230] on button "Save" at bounding box center [163, 240] width 37 height 20
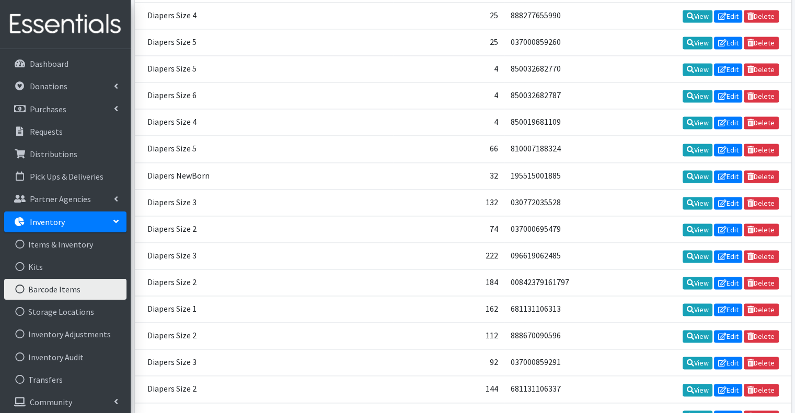
scroll to position [1447, 0]
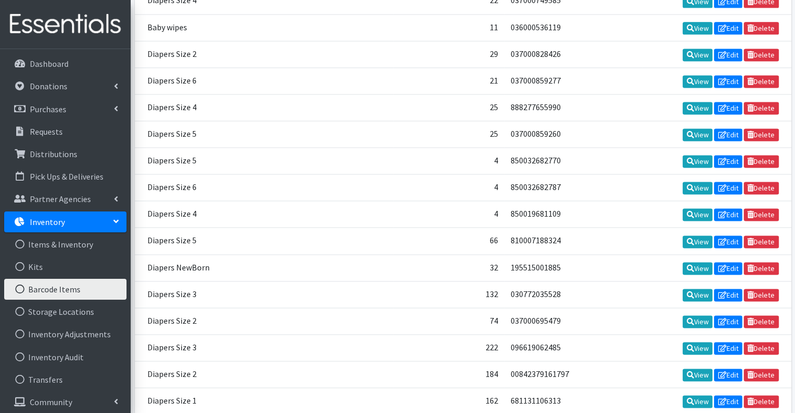
click at [113, 226] on link "Inventory" at bounding box center [65, 222] width 122 height 21
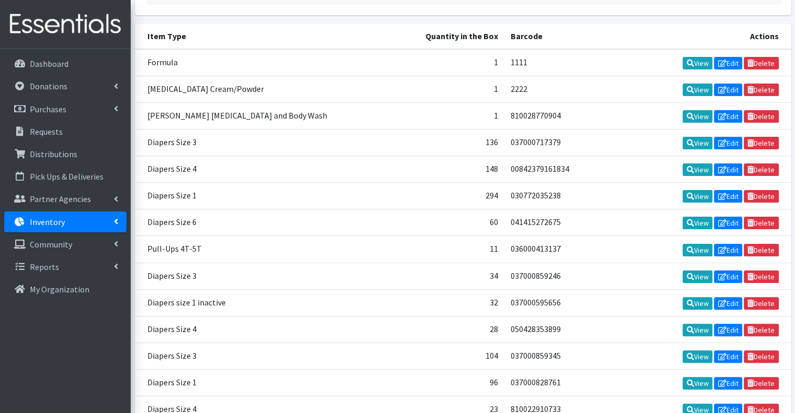
scroll to position [192, 0]
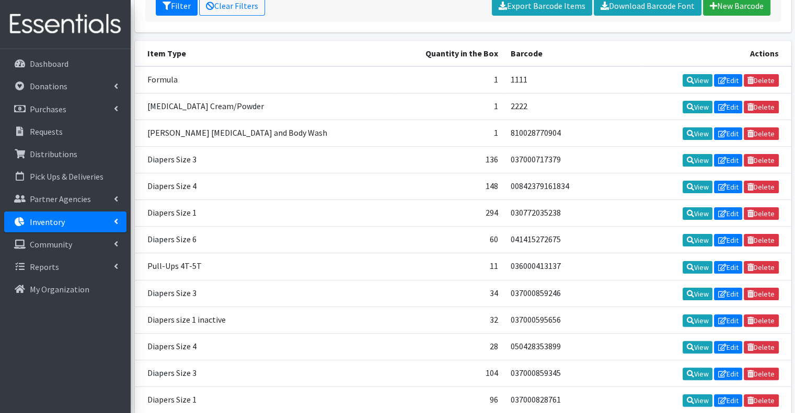
click at [212, 260] on td "Pull-Ups 4T-5T" at bounding box center [264, 266] width 259 height 27
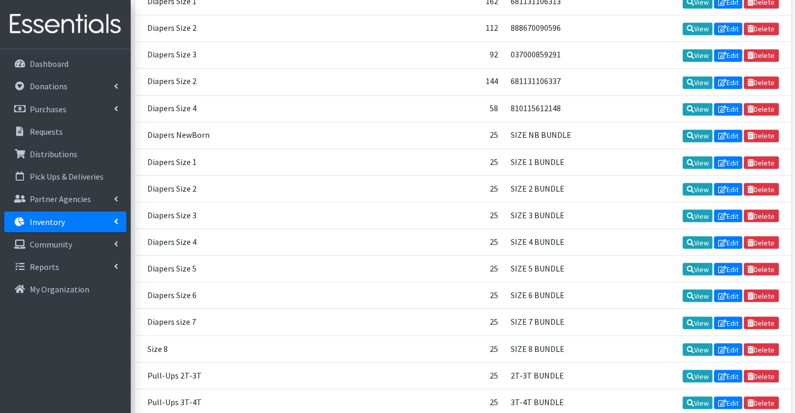
scroll to position [1917, 0]
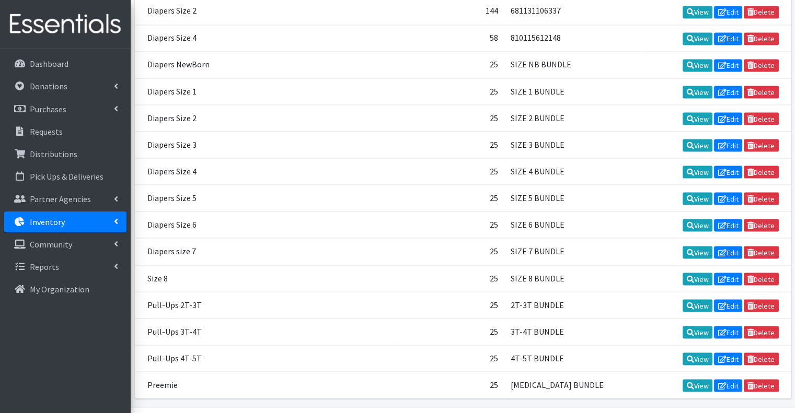
click at [236, 265] on td "Size 8" at bounding box center [264, 278] width 259 height 27
click at [109, 80] on link "Donations" at bounding box center [65, 86] width 122 height 21
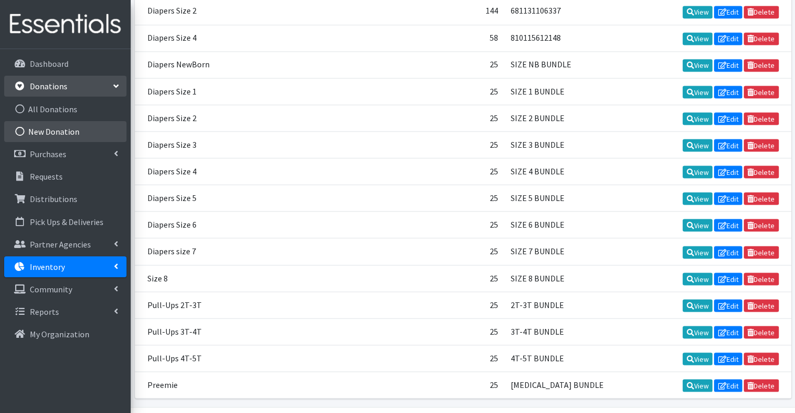
click at [80, 135] on link "New Donation" at bounding box center [65, 131] width 122 height 21
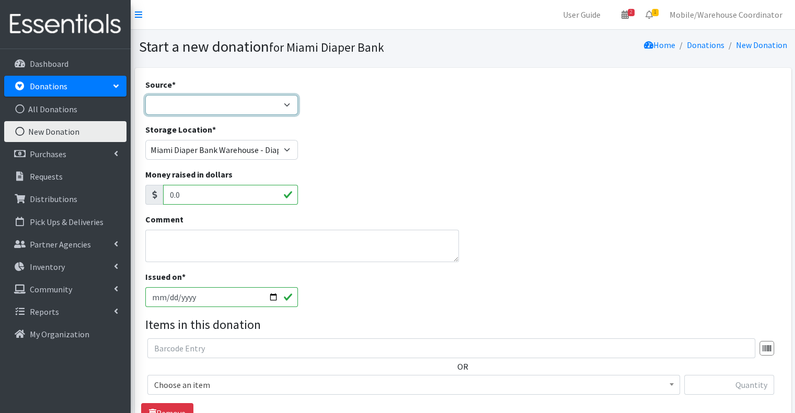
click at [201, 105] on select "Product Drive Manufacturer Donation Site Misc. Donation" at bounding box center [221, 105] width 153 height 20
select select "Product Drive"
click at [145, 95] on select "Product Drive Manufacturer Donation Site Misc. Donation" at bounding box center [221, 105] width 153 height 20
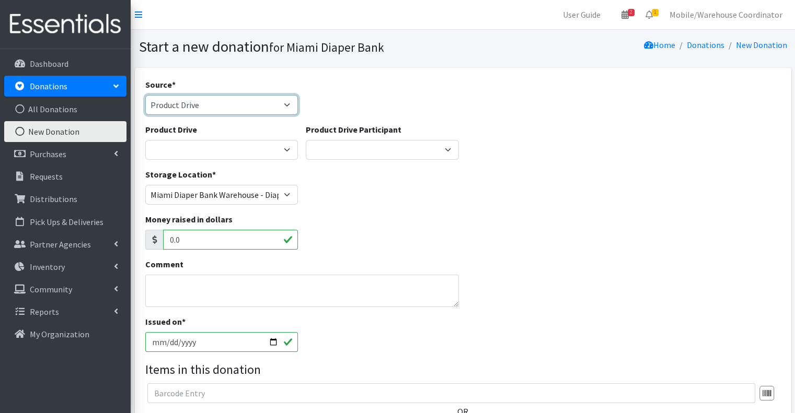
click at [209, 108] on select "Product Drive Manufacturer Donation Site Misc. Donation" at bounding box center [221, 105] width 153 height 20
click at [145, 95] on select "Product Drive Manufacturer Donation Site Misc. Donation" at bounding box center [221, 105] width 153 height 20
click at [198, 139] on div "Product Drive 100+ Women who care [PERSON_NAME] MDC Nursing Drive AMAZON Amber …" at bounding box center [221, 141] width 153 height 37
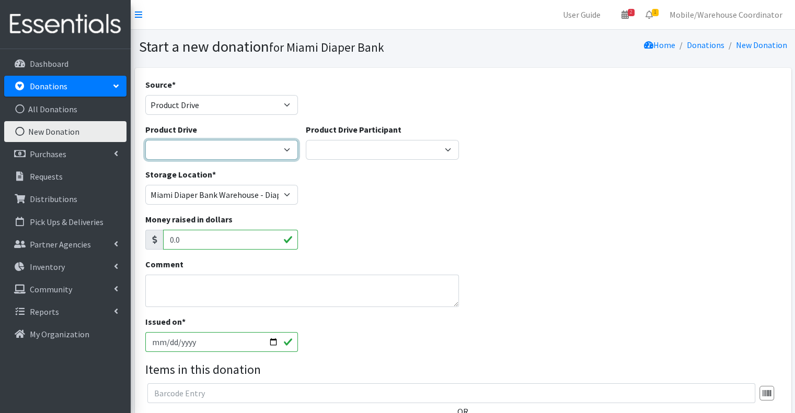
click at [207, 146] on select "100+ Women who care [PERSON_NAME] MDC Nursing Drive AMAZON Amber Student Castle…" at bounding box center [221, 150] width 153 height 20
select select "3389"
click at [145, 140] on select "100+ Women who care [PERSON_NAME] MDC Nursing Drive AMAZON Amber Student Castle…" at bounding box center [221, 150] width 153 height 20
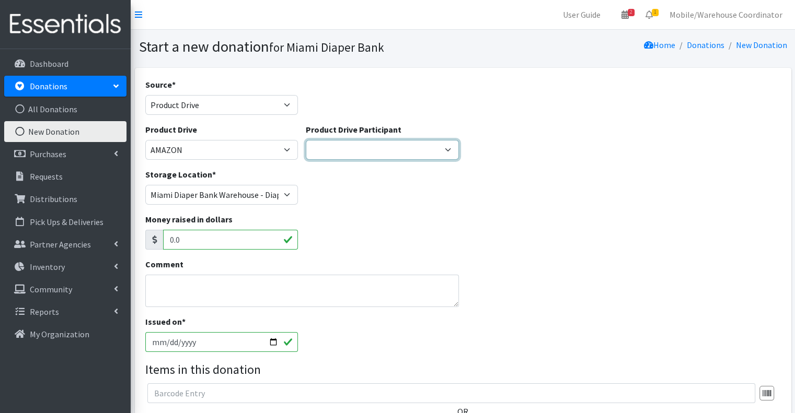
click at [318, 158] on select "Gaia AMAZON [PERSON_NAME] [PERSON_NAME] Student [GEOGRAPHIC_DATA] [GEOGRAPHIC_D…" at bounding box center [382, 150] width 153 height 20
click at [318, 160] on div "Product Drive Participant Gaia AMAZON [PERSON_NAME] [PERSON_NAME] Student [GEOG…" at bounding box center [382, 145] width 161 height 45
click at [322, 158] on select "Gaia AMAZON [PERSON_NAME] [PERSON_NAME] Student [GEOGRAPHIC_DATA] [GEOGRAPHIC_D…" at bounding box center [382, 150] width 153 height 20
select select "1653"
click at [306, 140] on select "Gaia AMAZON [PERSON_NAME] [PERSON_NAME] Student [GEOGRAPHIC_DATA] [GEOGRAPHIC_D…" at bounding box center [382, 150] width 153 height 20
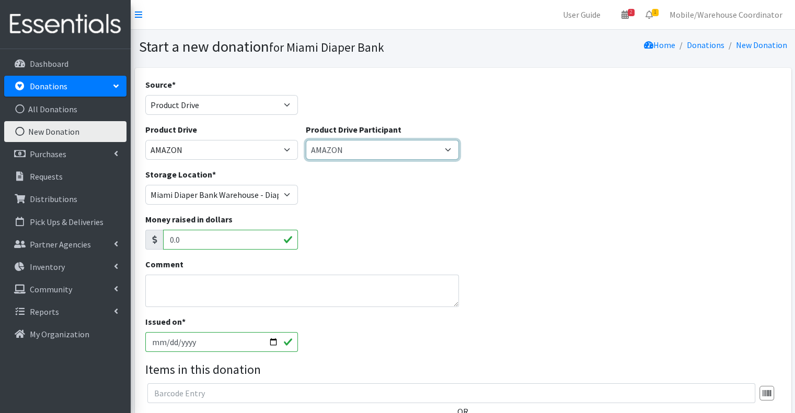
click at [367, 141] on select "Gaia AMAZON [PERSON_NAME] [PERSON_NAME] Student [GEOGRAPHIC_DATA] [GEOGRAPHIC_D…" at bounding box center [382, 150] width 153 height 20
click at [306, 140] on select "Gaia AMAZON [PERSON_NAME] [PERSON_NAME] Student [GEOGRAPHIC_DATA] [GEOGRAPHIC_D…" at bounding box center [382, 150] width 153 height 20
click at [356, 158] on select "Gaia AMAZON [PERSON_NAME] [PERSON_NAME] Student [GEOGRAPHIC_DATA] [GEOGRAPHIC_D…" at bounding box center [382, 150] width 153 height 20
click at [321, 233] on div "Money raised in dollars 0.0" at bounding box center [462, 235] width 643 height 45
click at [216, 292] on textarea "Comment" at bounding box center [302, 291] width 314 height 32
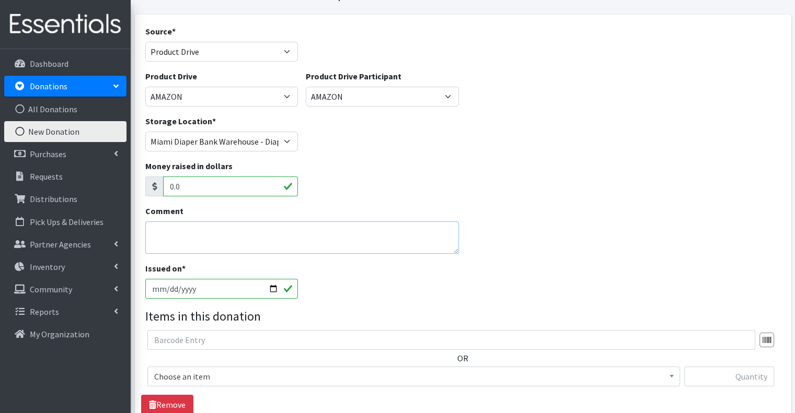
scroll to position [105, 0]
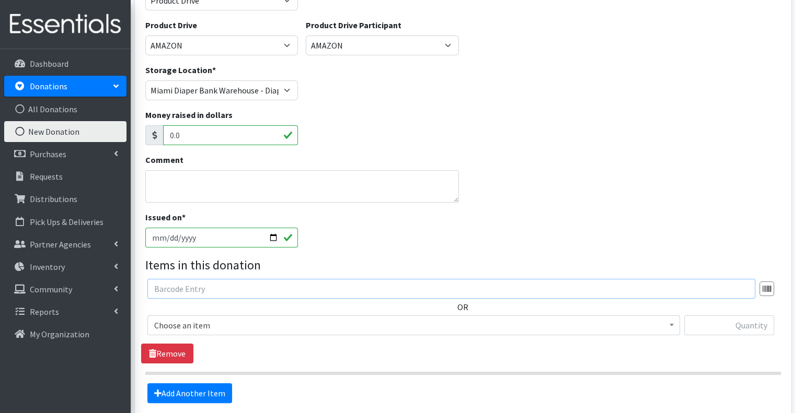
click at [203, 295] on input "text" at bounding box center [451, 289] width 608 height 20
click at [203, 326] on span "Choose an item" at bounding box center [413, 325] width 519 height 15
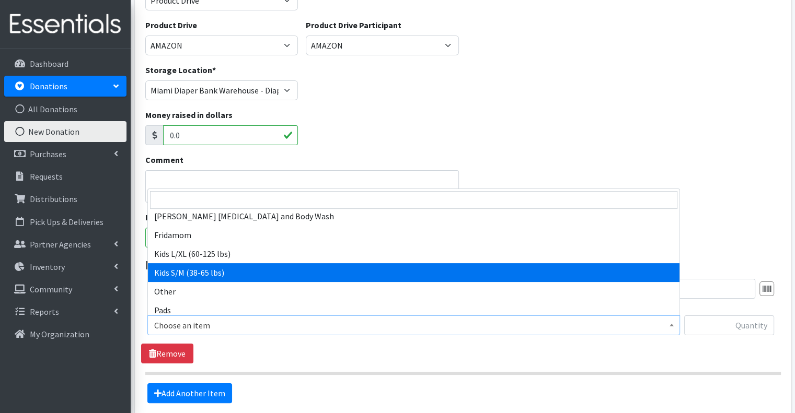
scroll to position [418, 0]
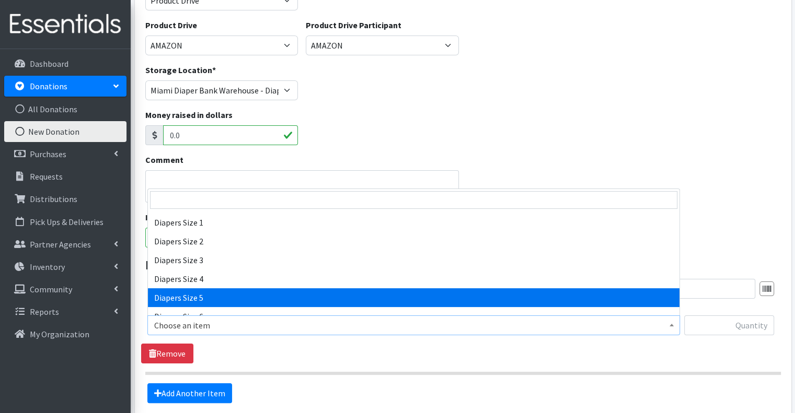
select select "2652"
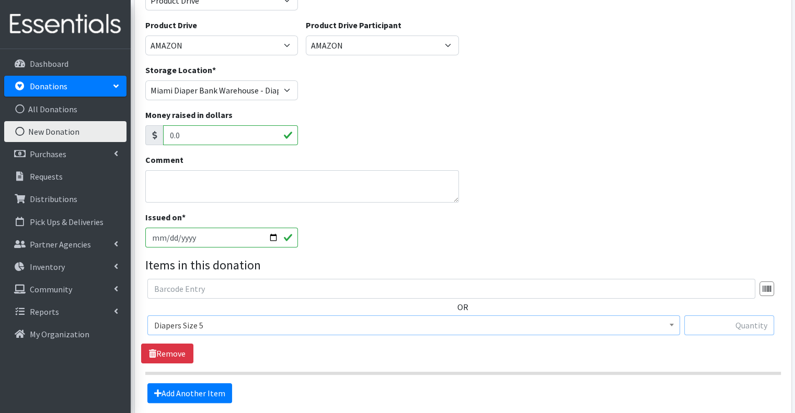
click at [755, 322] on input "text" at bounding box center [729, 326] width 90 height 20
type input "132"
click at [380, 279] on input "text" at bounding box center [451, 289] width 608 height 20
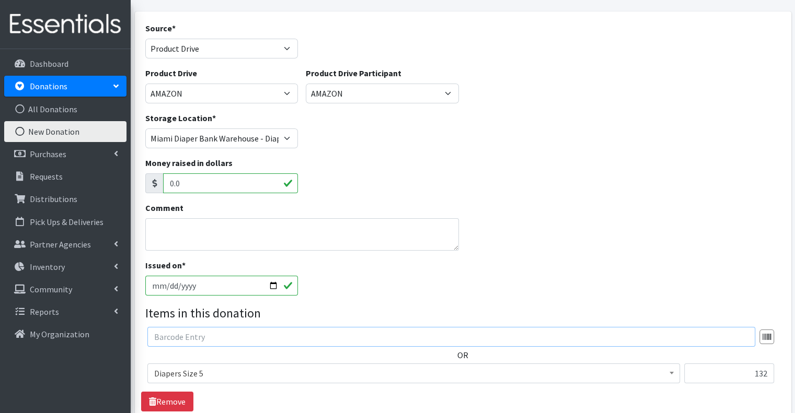
scroll to position [0, 0]
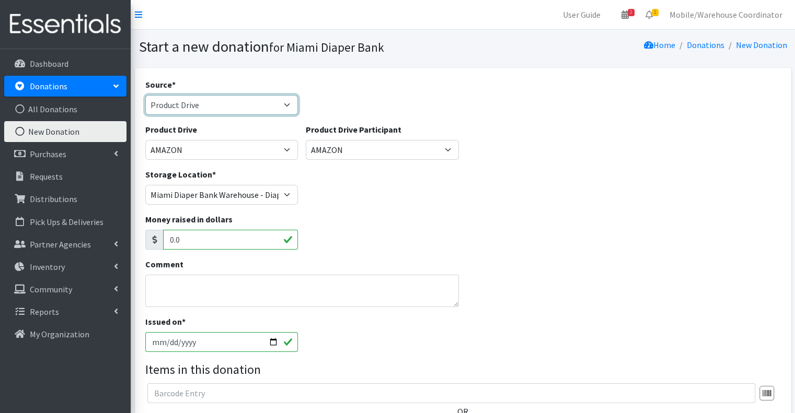
click at [230, 106] on select "Product Drive Manufacturer Donation Site Misc. Donation" at bounding box center [221, 105] width 153 height 20
click at [145, 95] on select "Product Drive Manufacturer Donation Site Misc. Donation" at bounding box center [221, 105] width 153 height 20
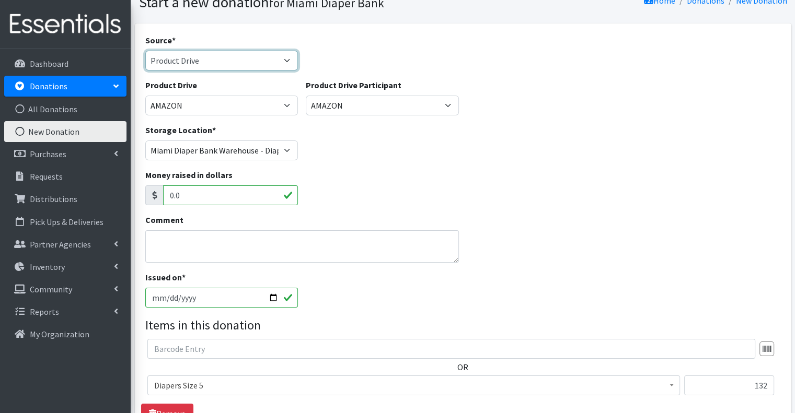
scroll to position [200, 0]
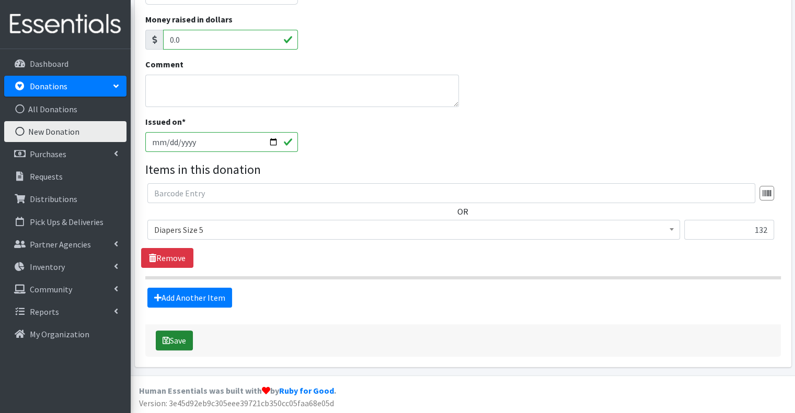
click at [174, 336] on button "Save" at bounding box center [174, 341] width 37 height 20
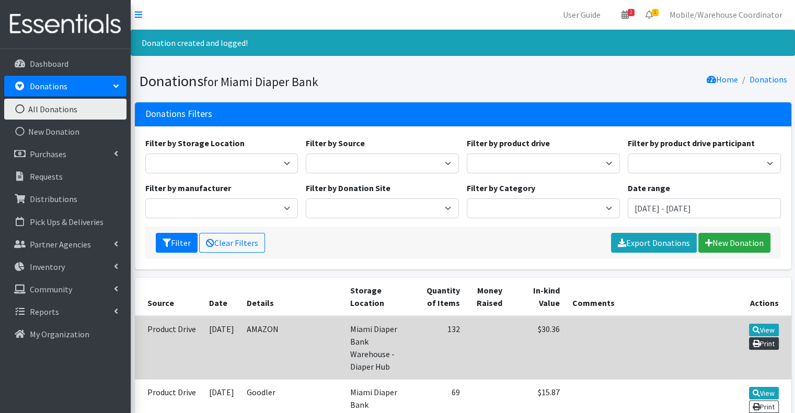
click at [768, 344] on link "Print" at bounding box center [764, 344] width 30 height 13
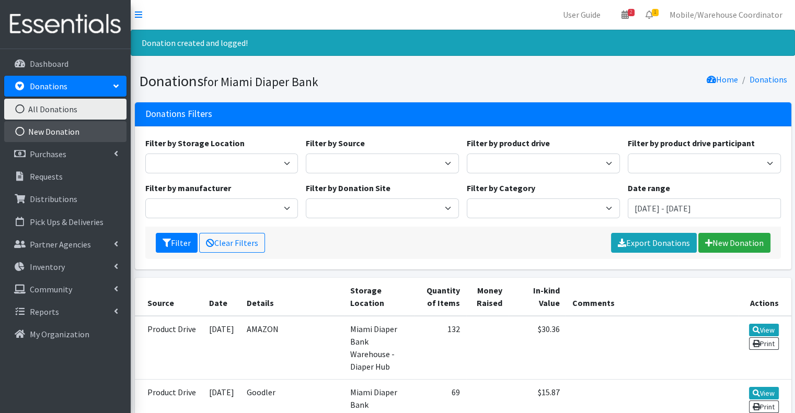
click at [51, 130] on link "New Donation" at bounding box center [65, 131] width 122 height 21
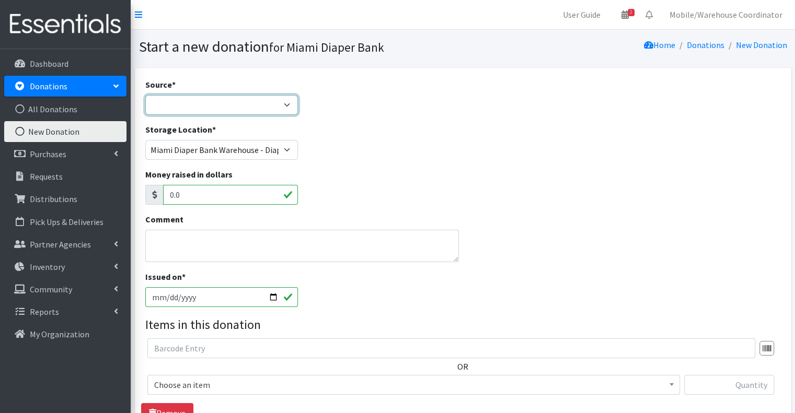
click at [175, 108] on select "Product Drive Manufacturer Donation Site Misc. Donation" at bounding box center [221, 105] width 153 height 20
click at [145, 95] on select "Product Drive Manufacturer Donation Site Misc. Donation" at bounding box center [221, 105] width 153 height 20
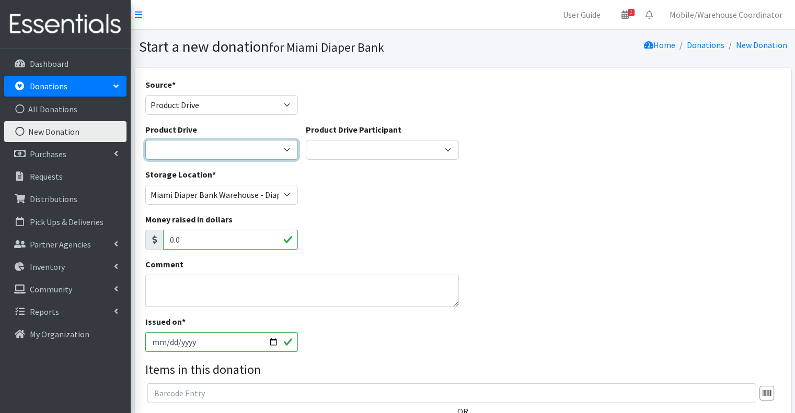
click at [184, 148] on select "100+ Women who care Alejandra MDC Nursing Drive AMAZON Amber Student Castle Gro…" at bounding box center [221, 150] width 153 height 20
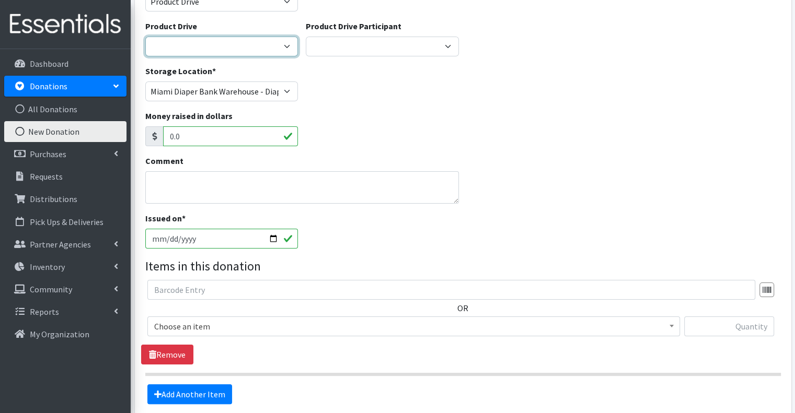
scroll to position [105, 0]
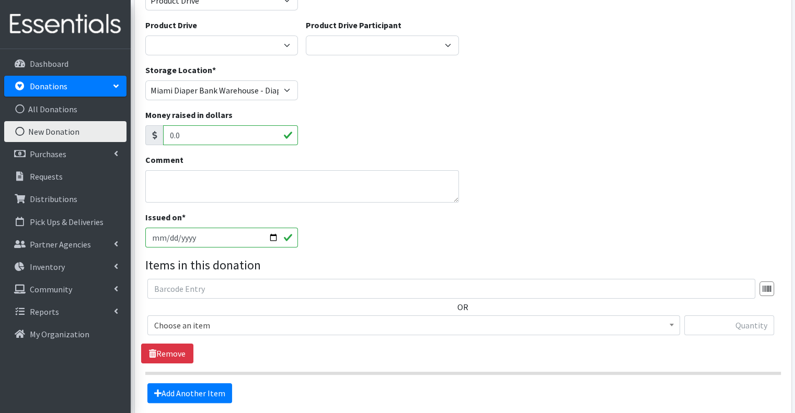
click at [190, 31] on label "Product Drive" at bounding box center [171, 25] width 52 height 13
click at [190, 36] on select "100+ Women who care Alejandra MDC Nursing Drive AMAZON Amber Student Castle Gro…" at bounding box center [221, 46] width 153 height 20
click at [192, 47] on select "100+ Women who care Alejandra MDC Nursing Drive AMAZON Amber Student Castle Gro…" at bounding box center [221, 46] width 153 height 20
click at [183, 51] on select "100+ Women who care Alejandra MDC Nursing Drive AMAZON Amber Student Castle Gro…" at bounding box center [221, 46] width 153 height 20
click at [213, 41] on select "100+ Women who care Alejandra MDC Nursing Drive AMAZON Amber Student Castle Gro…" at bounding box center [221, 46] width 153 height 20
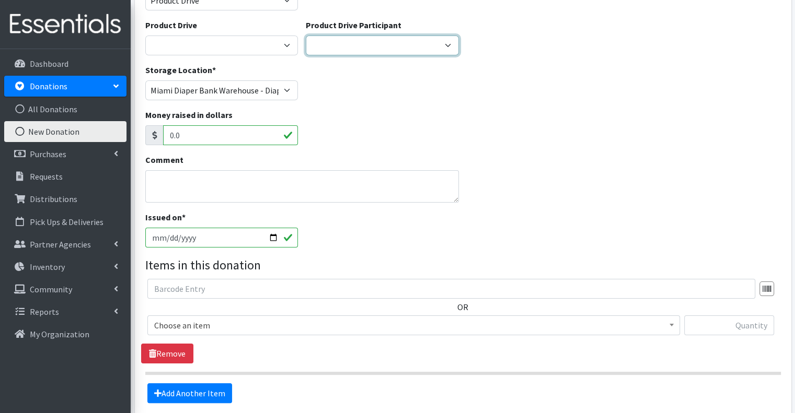
click at [350, 48] on select "Gaia AMAZON Carlton Fields Amber Student Miami Dade College Hialeah Campus Gaia…" at bounding box center [382, 46] width 153 height 20
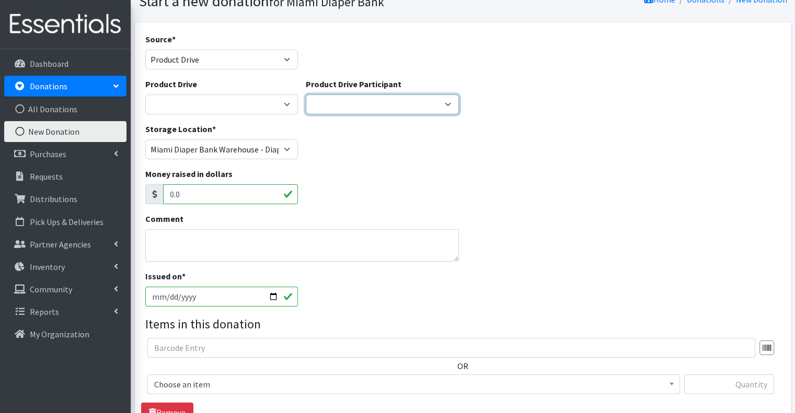
scroll to position [0, 0]
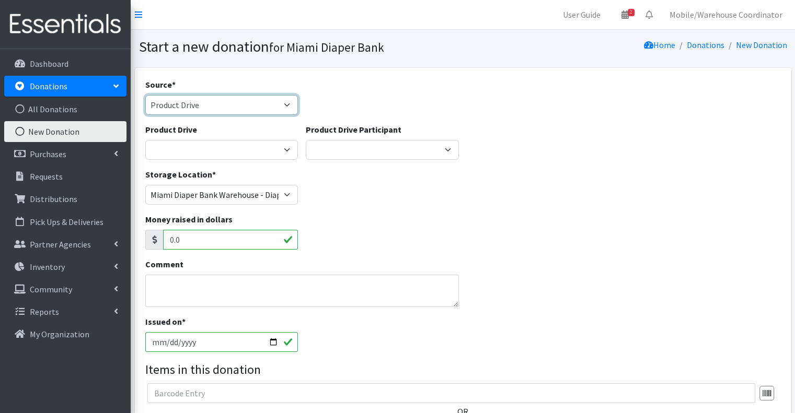
click at [206, 114] on select "Product Drive Manufacturer Donation Site Misc. Donation" at bounding box center [221, 105] width 153 height 20
click at [145, 95] on select "Product Drive Manufacturer Donation Site Misc. Donation" at bounding box center [221, 105] width 153 height 20
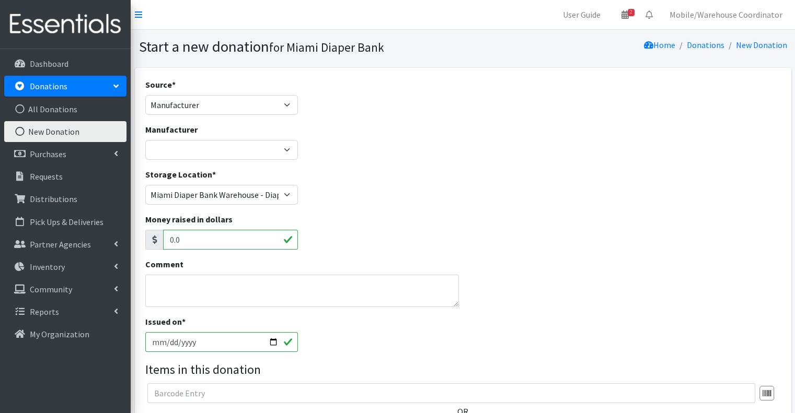
click at [213, 133] on div "Manufacturer Amazon Wishlist Baby2Baby Brickell Women Cottiery Dollars Day Inte…" at bounding box center [221, 141] width 153 height 37
click at [213, 148] on select "Amazon Wishlist Baby2Baby Brickell Women Cottiery Dollars Day International Fri…" at bounding box center [221, 150] width 153 height 20
click at [201, 109] on select "Product Drive Manufacturer Donation Site Misc. Donation" at bounding box center [221, 105] width 153 height 20
click at [145, 95] on select "Product Drive Manufacturer Donation Site Misc. Donation" at bounding box center [221, 105] width 153 height 20
click at [187, 147] on select "Hero Box- A.C.E. Hero Box - Acreage Branch Library Hero Box-Addison Mizner Medi…" at bounding box center [221, 150] width 153 height 20
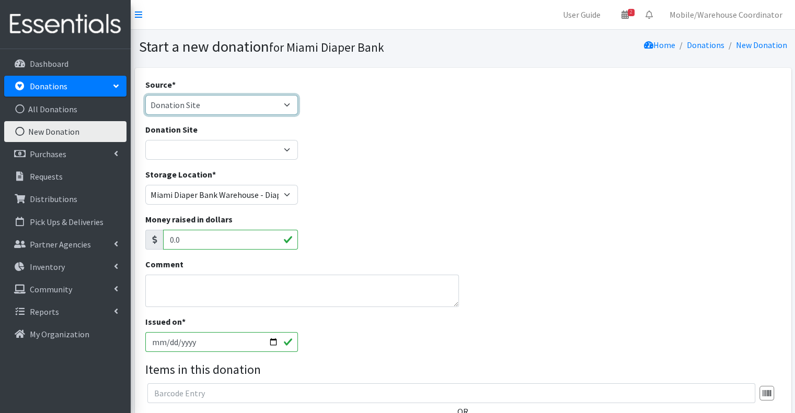
click at [189, 111] on select "Product Drive Manufacturer Donation Site Misc. Donation" at bounding box center [221, 105] width 153 height 20
select select "Misc. Donation"
click at [145, 95] on select "Product Drive Manufacturer Donation Site Misc. Donation" at bounding box center [221, 105] width 153 height 20
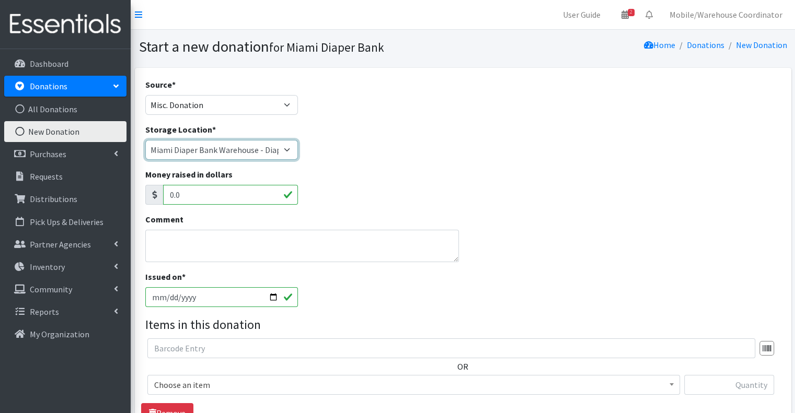
click at [191, 155] on select "Miami Diaper Bank Warehouse - Diaper Hub Partner Direct Delivery" at bounding box center [221, 150] width 153 height 20
click at [145, 140] on select "Miami Diaper Bank Warehouse - Diaper Hub Partner Direct Delivery" at bounding box center [221, 150] width 153 height 20
click at [274, 140] on select "Miami Diaper Bank Warehouse - Diaper Hub Partner Direct Delivery" at bounding box center [221, 150] width 153 height 20
click at [145, 140] on select "Miami Diaper Bank Warehouse - Diaper Hub Partner Direct Delivery" at bounding box center [221, 150] width 153 height 20
click at [226, 157] on select "Miami Diaper Bank Warehouse - Diaper Hub Partner Direct Delivery" at bounding box center [221, 150] width 153 height 20
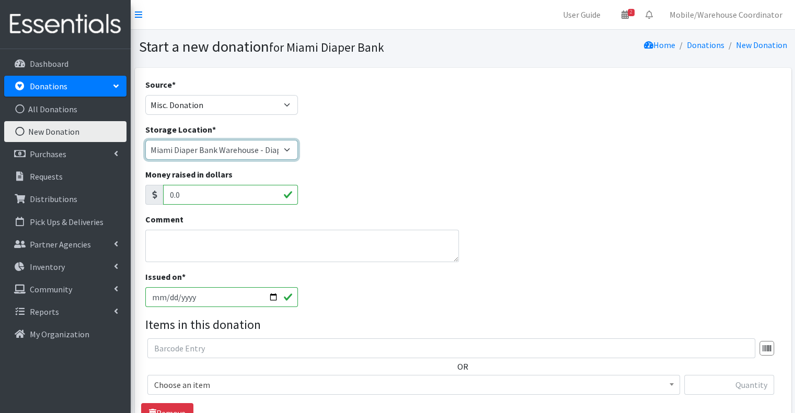
select select "275"
click at [145, 140] on select "Miami Diaper Bank Warehouse - Diaper Hub Partner Direct Delivery" at bounding box center [221, 150] width 153 height 20
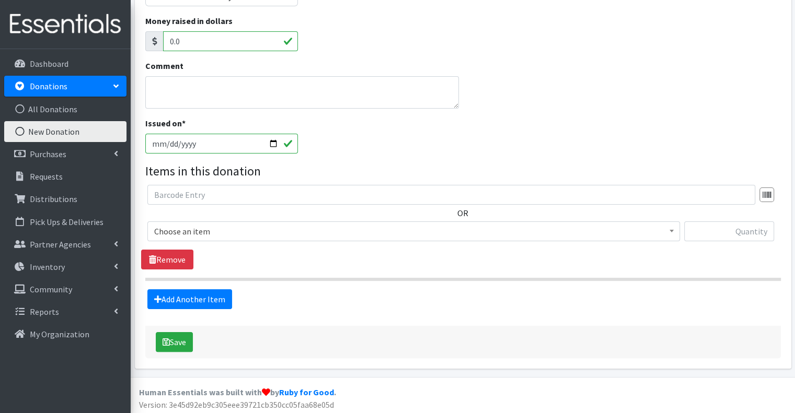
scroll to position [155, 0]
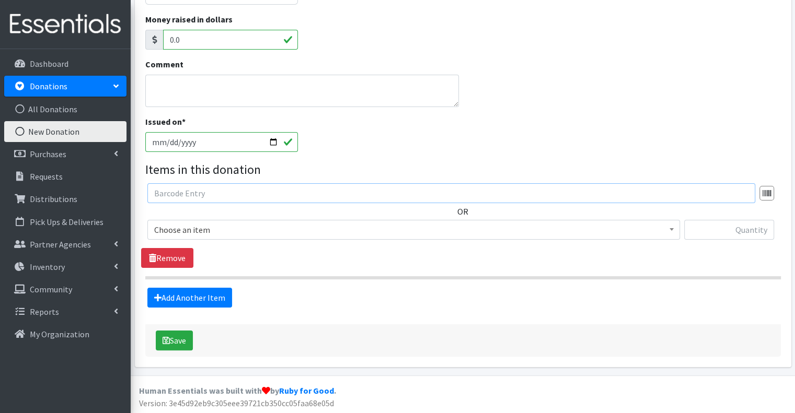
click at [166, 187] on input "text" at bounding box center [451, 193] width 608 height 20
click at [182, 235] on span "Choose an item" at bounding box center [413, 230] width 519 height 15
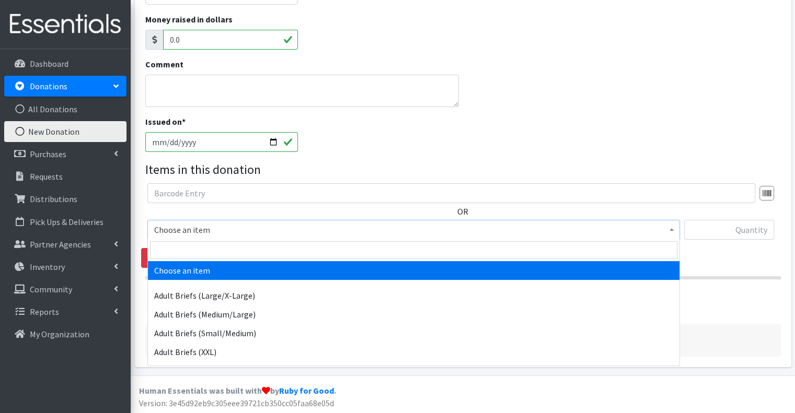
click at [325, 166] on legend "Items in this donation" at bounding box center [463, 169] width 636 height 19
click at [207, 223] on span "Choose an item" at bounding box center [413, 230] width 519 height 15
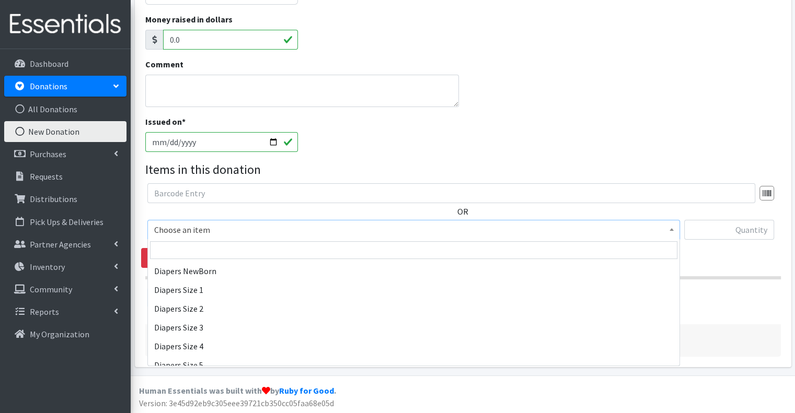
scroll to position [418, 0]
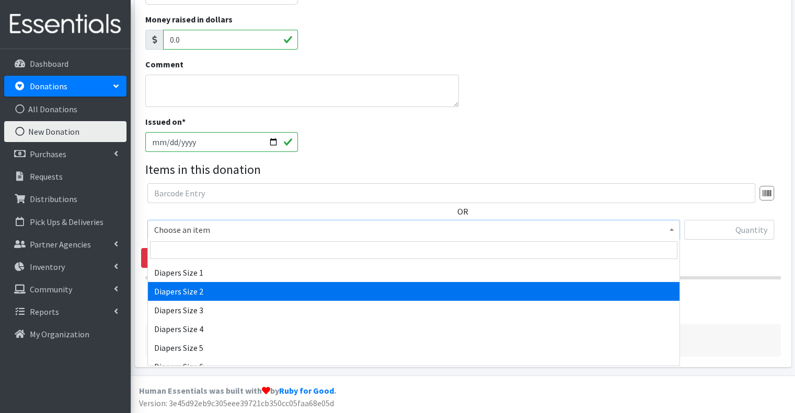
select select "2668"
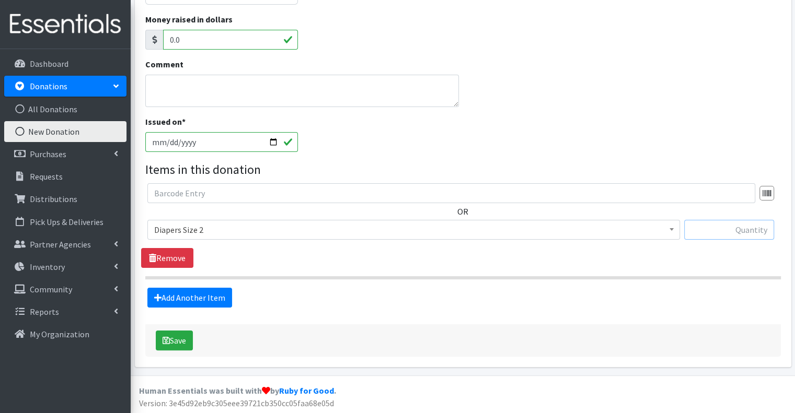
click at [699, 234] on input "text" at bounding box center [729, 230] width 90 height 20
type input "112"
click at [203, 300] on link "Add Another Item" at bounding box center [189, 298] width 85 height 20
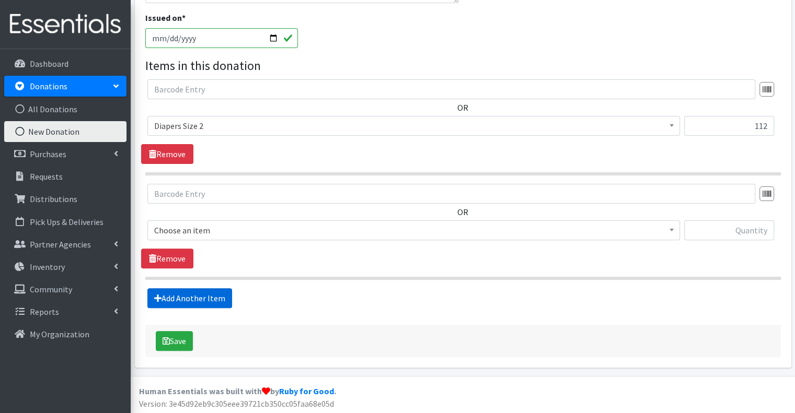
scroll to position [259, 0]
click at [215, 230] on span "Choose an item" at bounding box center [413, 230] width 519 height 15
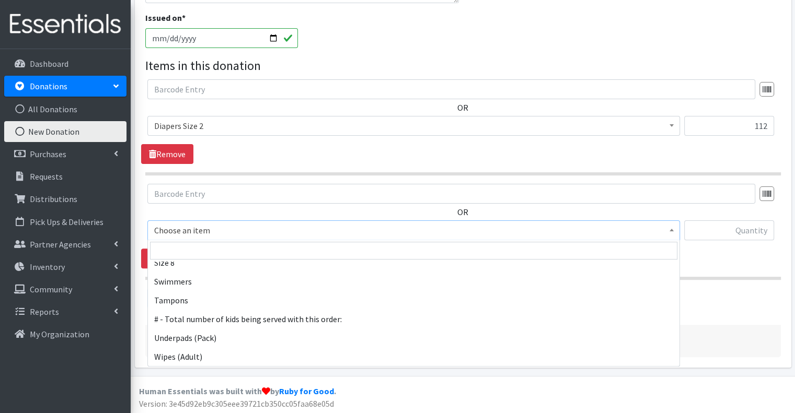
scroll to position [663, 0]
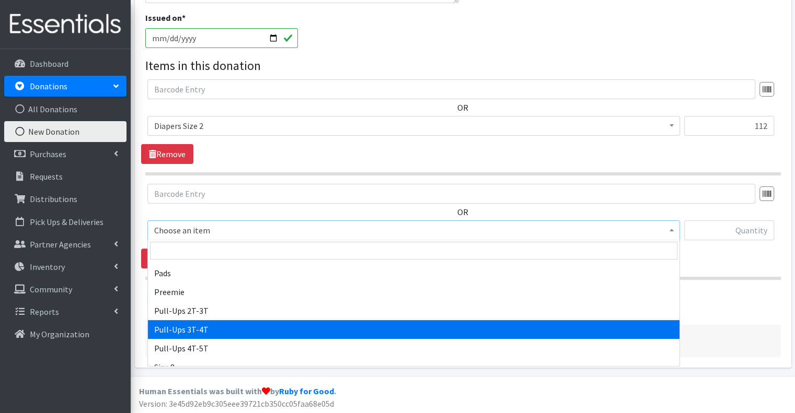
select select "2679"
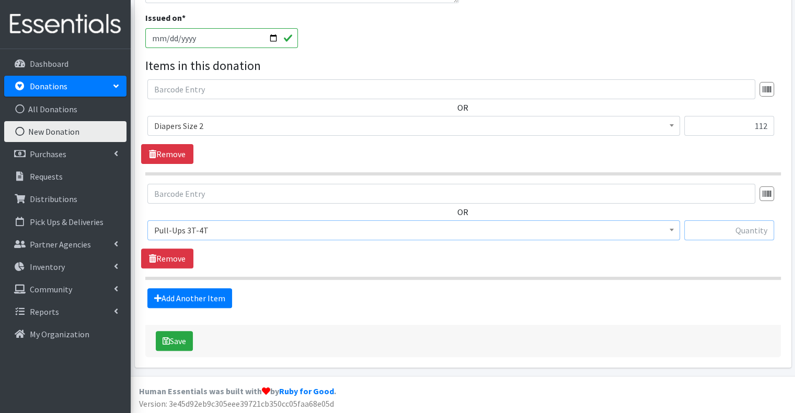
click at [745, 236] on input "text" at bounding box center [729, 231] width 90 height 20
type input "116"
click at [216, 302] on link "Add Another Item" at bounding box center [189, 299] width 85 height 20
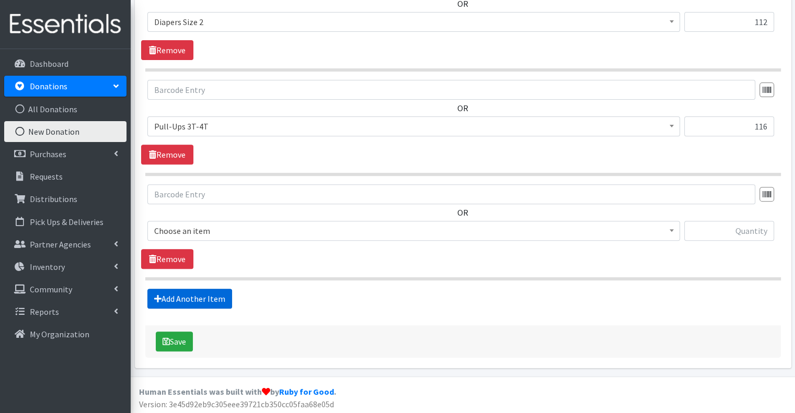
scroll to position [364, 0]
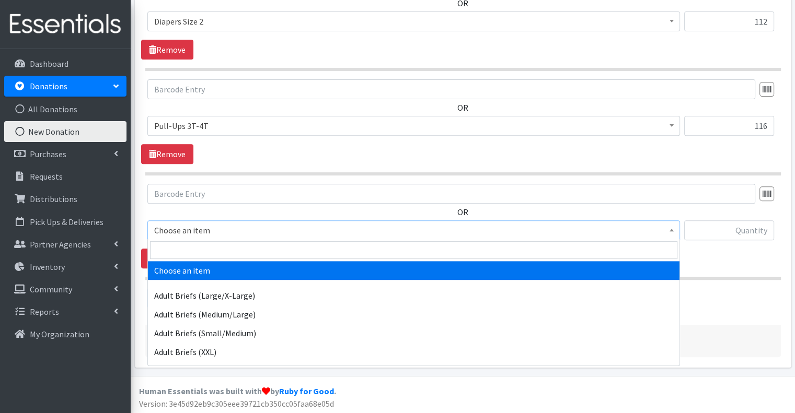
click at [238, 229] on span "Choose an item" at bounding box center [413, 230] width 519 height 15
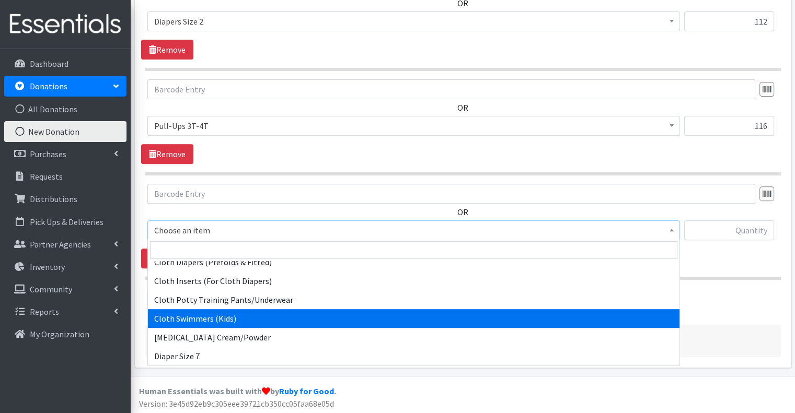
scroll to position [349, 0]
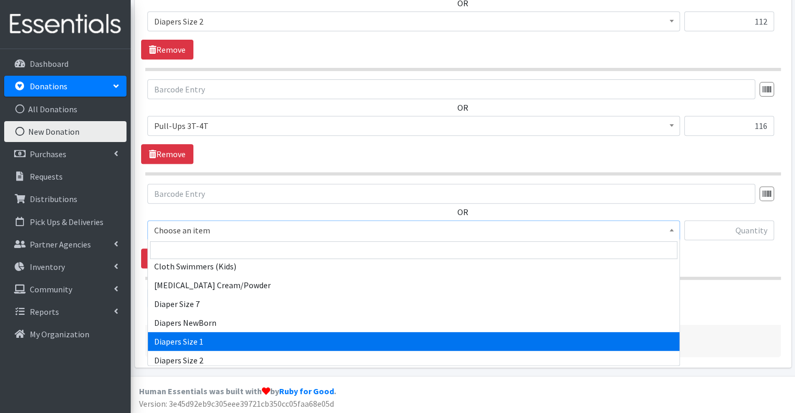
select select "2665"
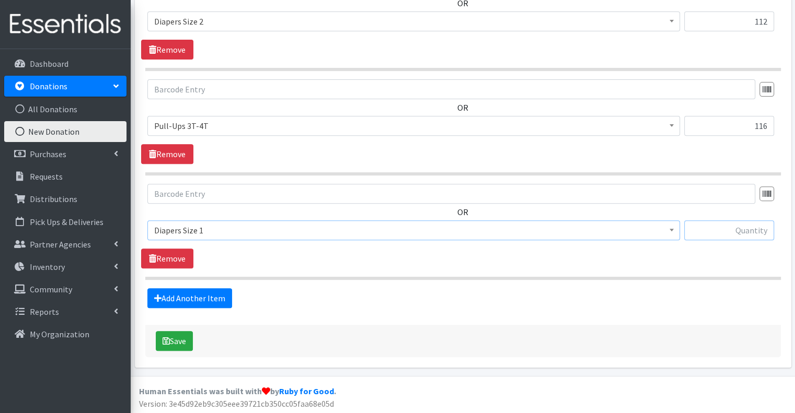
click at [725, 221] on input "text" at bounding box center [729, 231] width 90 height 20
type input "119"
click at [217, 295] on link "Add Another Item" at bounding box center [189, 299] width 85 height 20
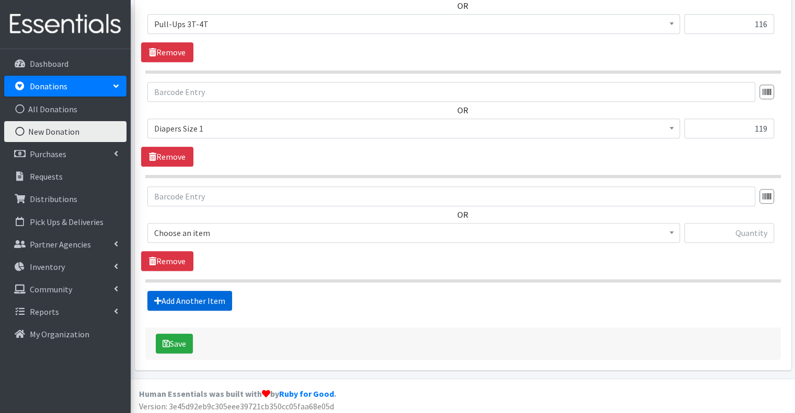
scroll to position [468, 0]
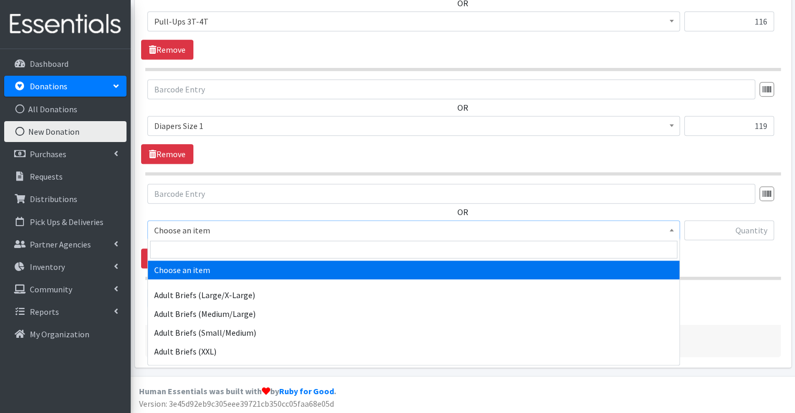
click at [245, 221] on span "Choose an item" at bounding box center [413, 231] width 533 height 20
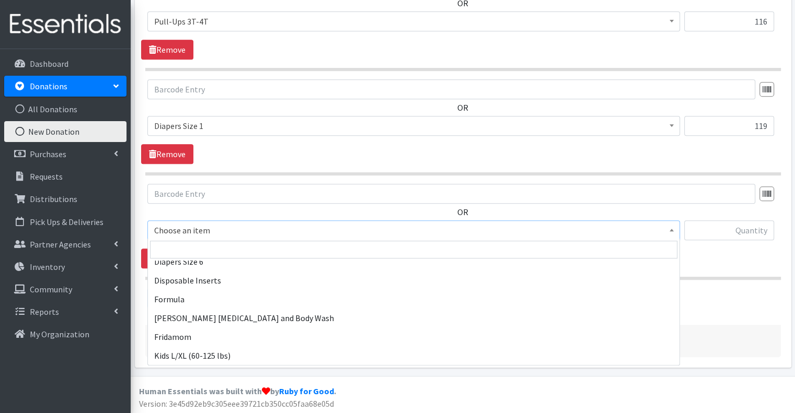
scroll to position [470, 0]
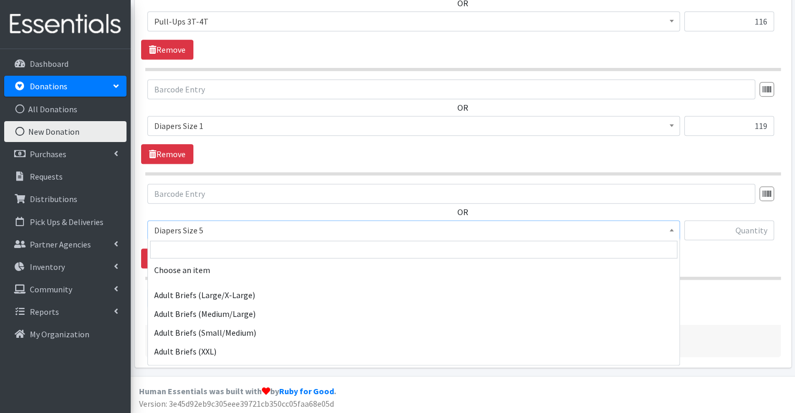
click at [282, 232] on span "Diapers Size 5" at bounding box center [413, 230] width 519 height 15
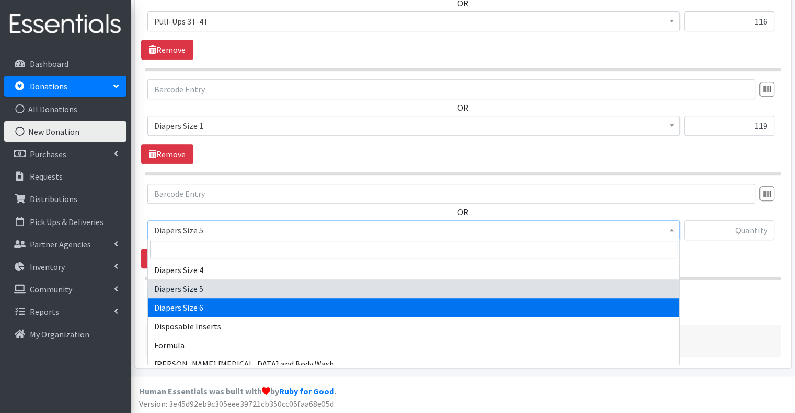
select select "2674"
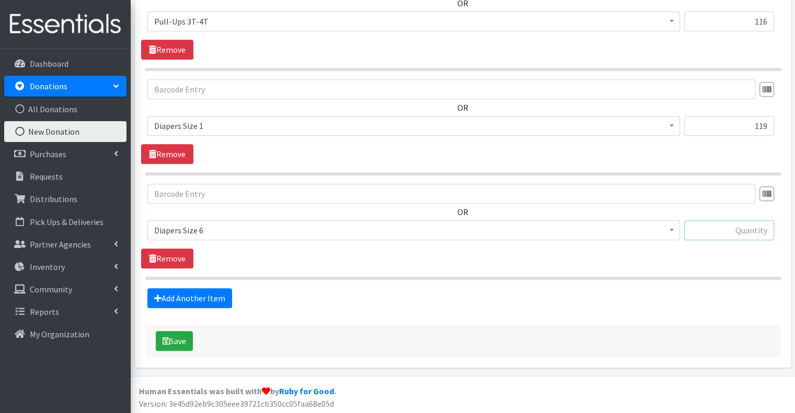
click at [721, 232] on input "text" at bounding box center [729, 231] width 90 height 20
type input "21"
click at [259, 298] on div "Add Another Item" at bounding box center [462, 299] width 643 height 20
click at [177, 341] on button "Save" at bounding box center [174, 341] width 37 height 20
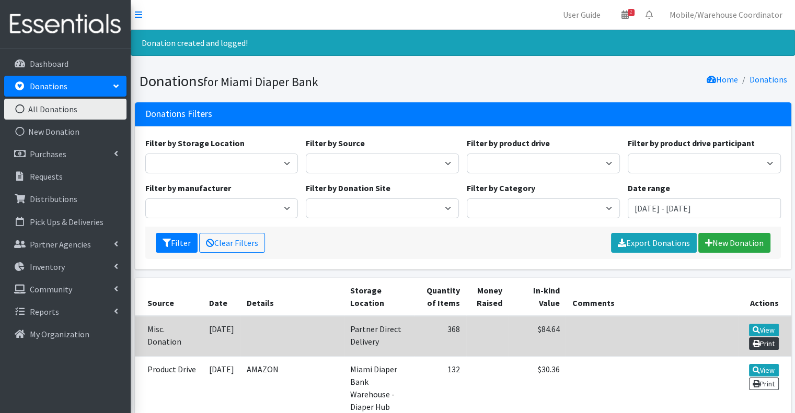
click at [769, 343] on link "Print" at bounding box center [764, 344] width 30 height 13
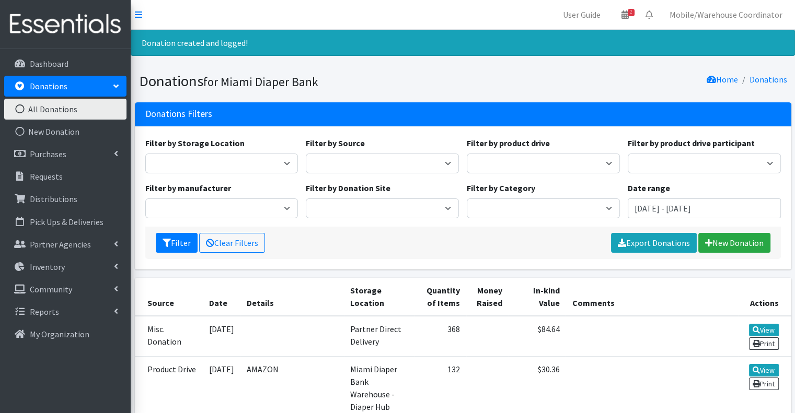
click at [269, 74] on h1 "Donations for Miami Diaper Bank" at bounding box center [299, 81] width 320 height 18
